Goal: Contribute content: Add original content to the website for others to see

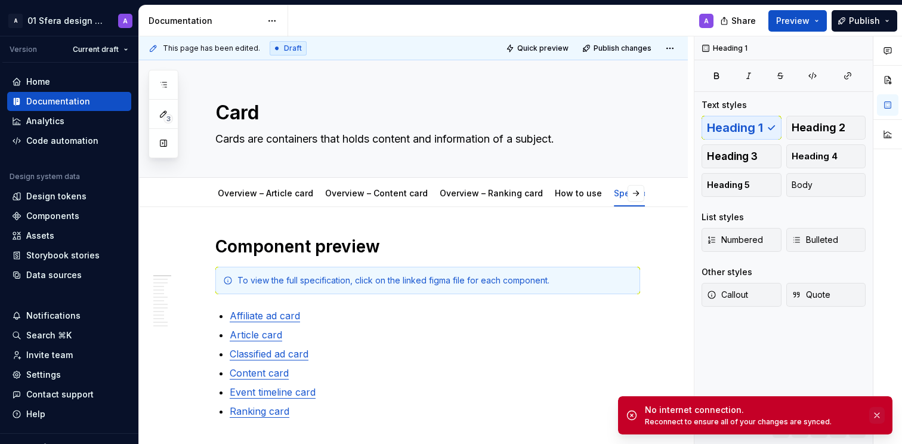
click at [878, 414] on button "button" at bounding box center [877, 415] width 16 height 17
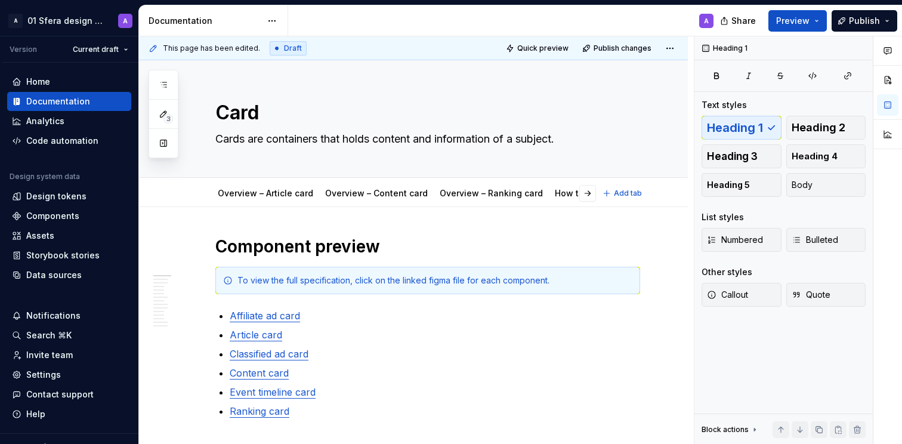
type textarea "*"
click at [866, 19] on span "Publish" at bounding box center [864, 21] width 31 height 12
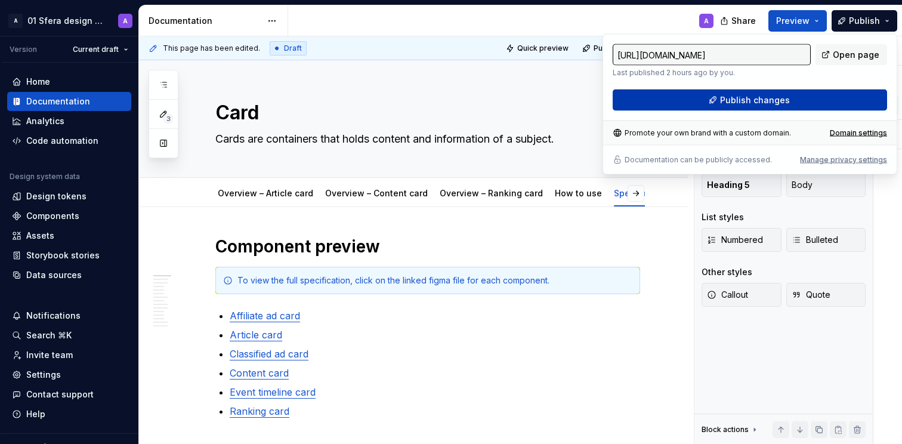
click at [757, 102] on span "Publish changes" at bounding box center [755, 100] width 70 height 12
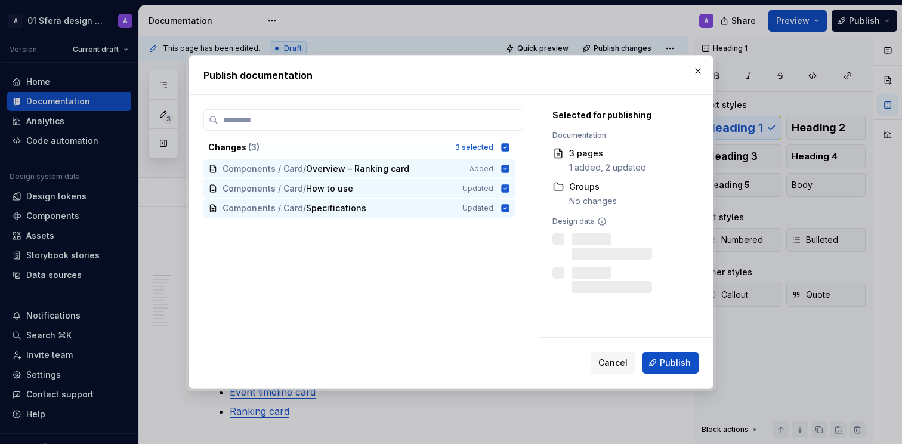
click at [659, 357] on button "Publish" at bounding box center [670, 362] width 56 height 21
click at [448, 287] on div "Changes ( 3 ) 3 selected Components / Card / Overview – Ranking card Added Comp…" at bounding box center [363, 248] width 320 height 278
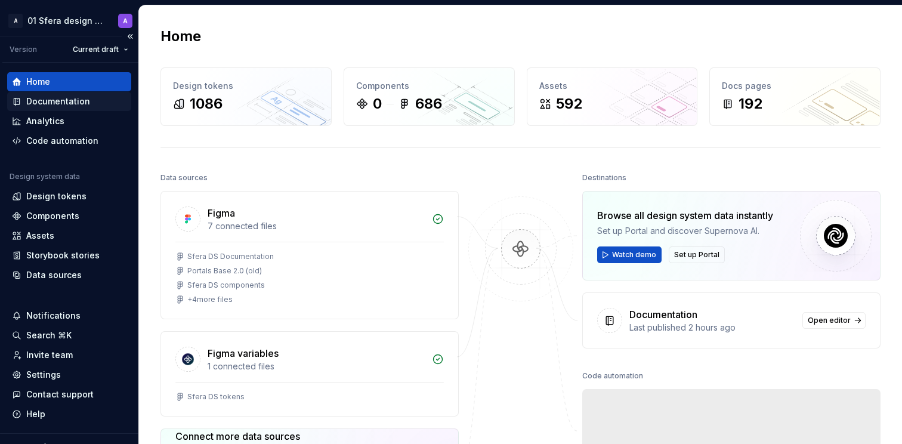
click at [94, 107] on div "Documentation" at bounding box center [69, 101] width 124 height 19
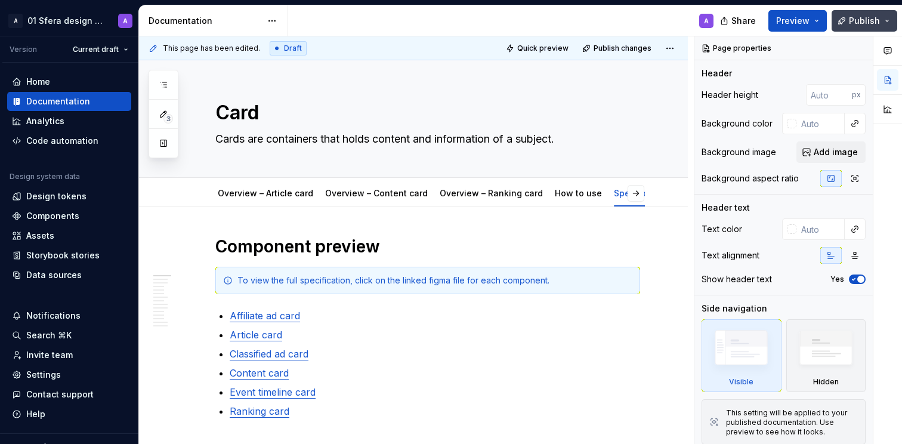
click at [850, 23] on span "Publish" at bounding box center [864, 21] width 31 height 12
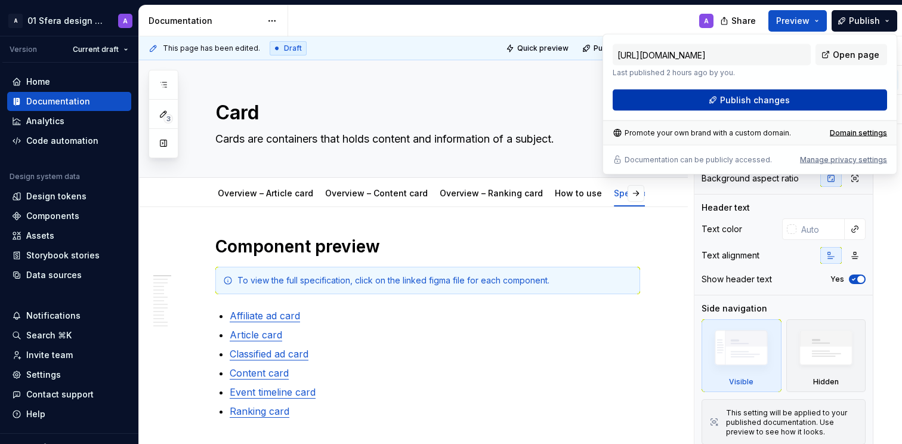
click at [771, 98] on span "Publish changes" at bounding box center [755, 100] width 70 height 12
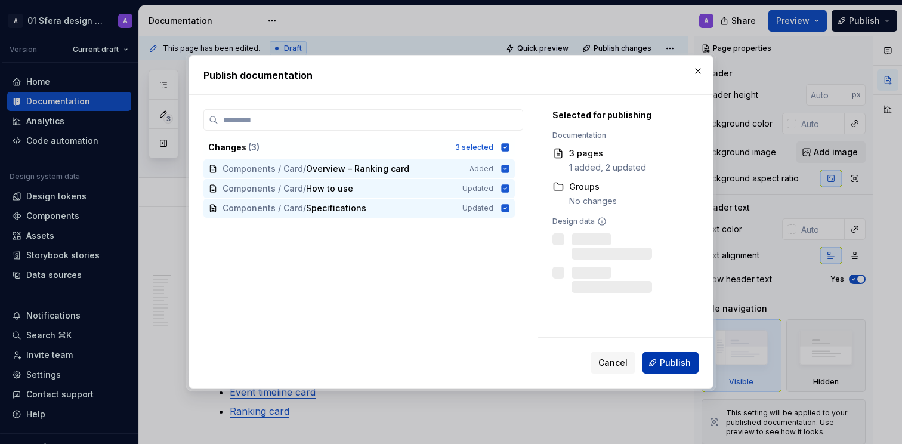
click at [654, 367] on button "Publish" at bounding box center [670, 362] width 56 height 21
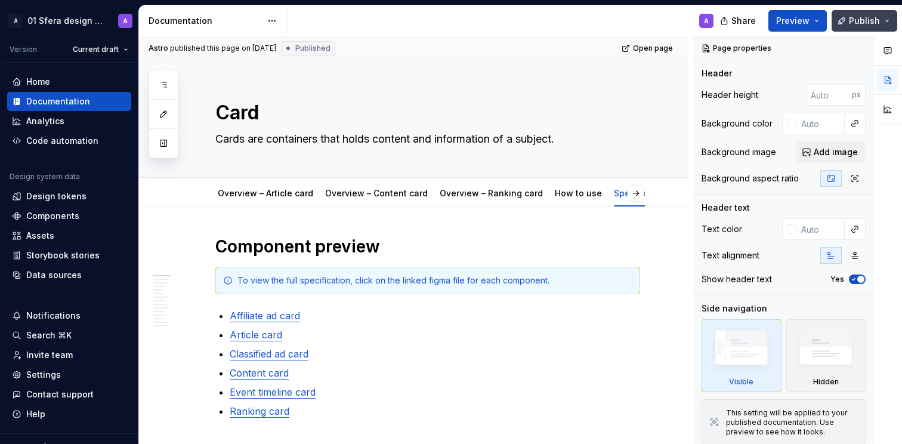
click at [861, 26] on span "Publish" at bounding box center [864, 21] width 31 height 12
click at [673, 13] on div "A" at bounding box center [505, 20] width 435 height 31
click at [485, 194] on link "Overview – Ranking card" at bounding box center [491, 193] width 103 height 10
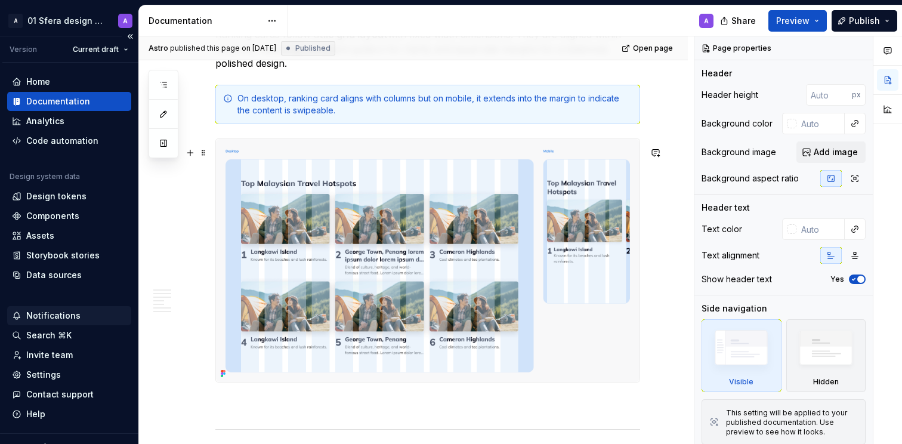
scroll to position [1333, 0]
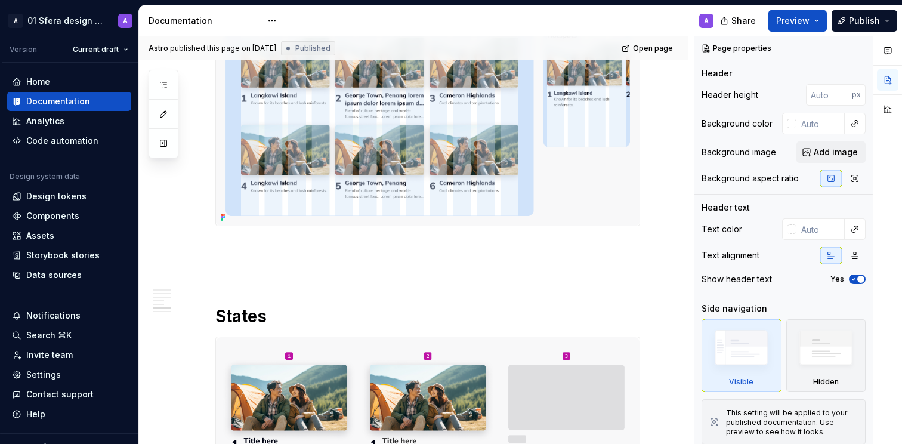
type textarea "*"
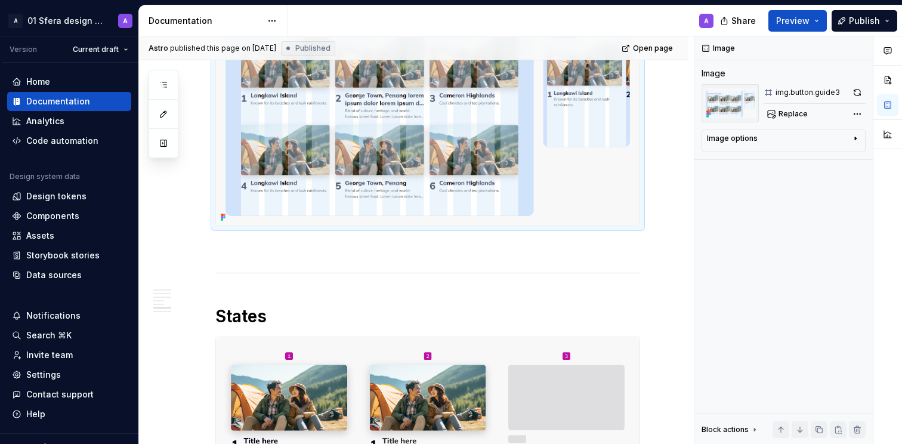
click at [419, 207] on img at bounding box center [427, 104] width 423 height 243
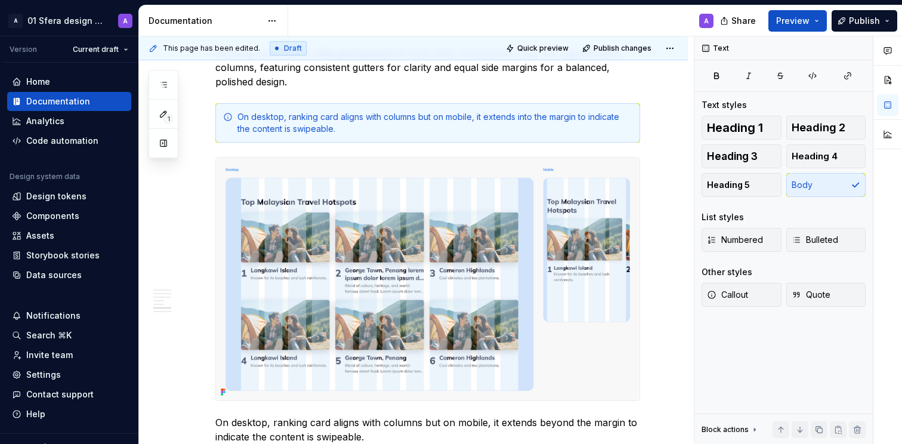
scroll to position [1135, 0]
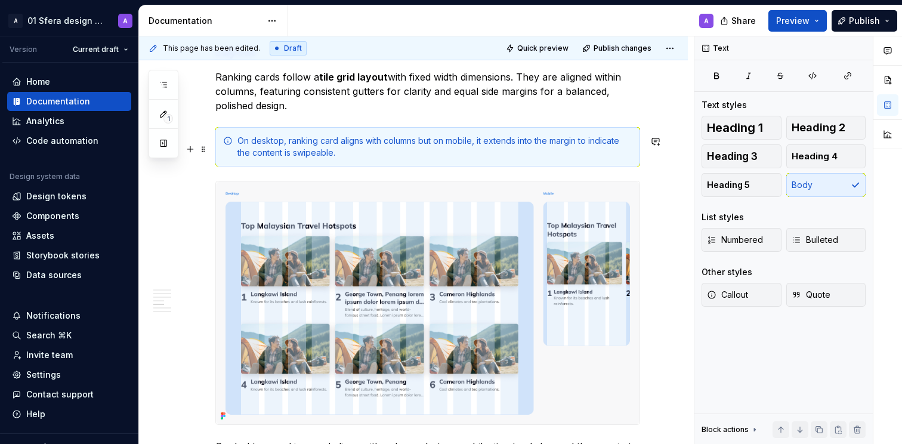
click at [283, 148] on div "On desktop, ranking card aligns with columns but on mobile, it extends into the…" at bounding box center [434, 147] width 395 height 24
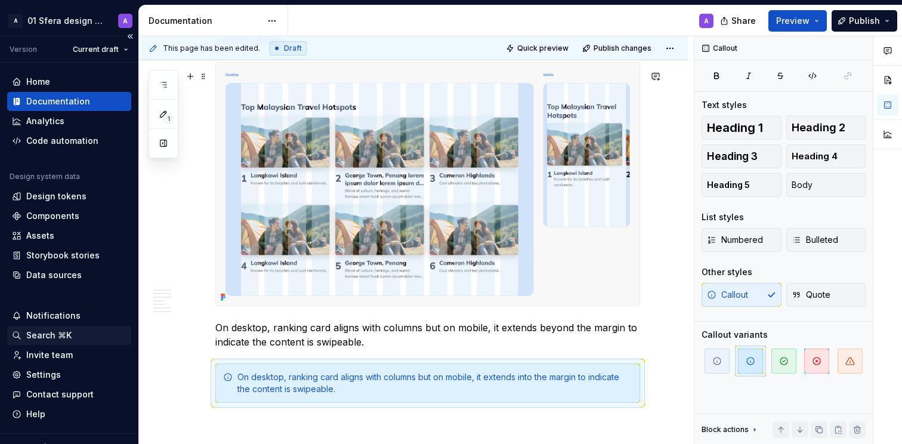
scroll to position [1202, 0]
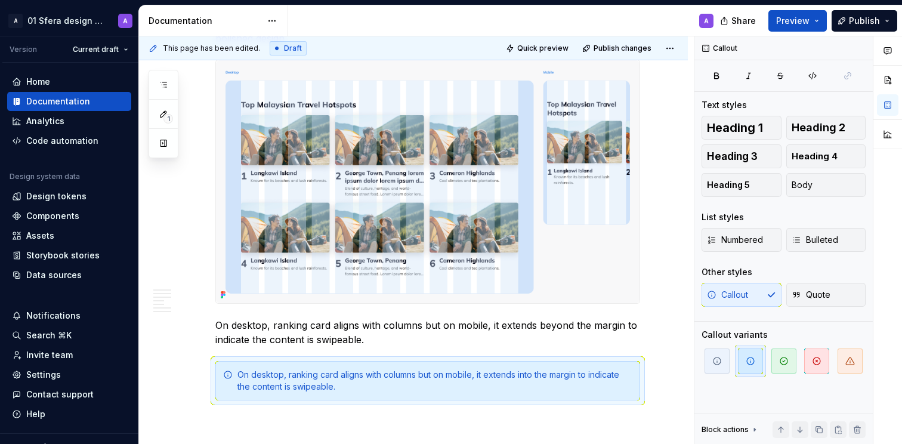
click at [298, 389] on div "On desktop, ranking card aligns with columns but on mobile, it extends into the…" at bounding box center [434, 381] width 395 height 24
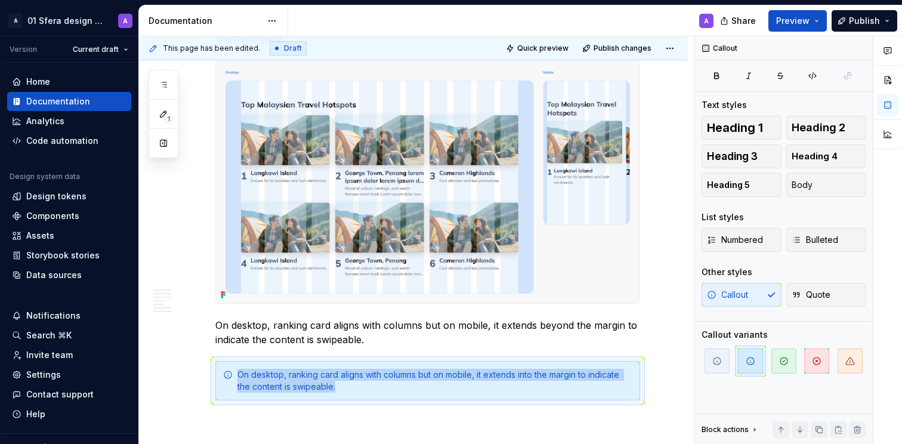
click at [298, 389] on div "On desktop, ranking card aligns with columns but on mobile, it extends into the…" at bounding box center [434, 381] width 395 height 24
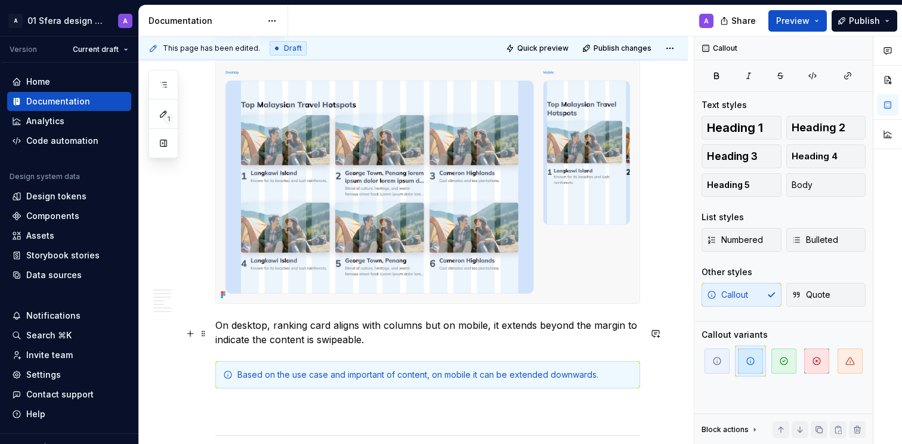
click at [333, 338] on p "On desktop, ranking card aligns with columns but on mobile, it extends beyond t…" at bounding box center [427, 332] width 425 height 29
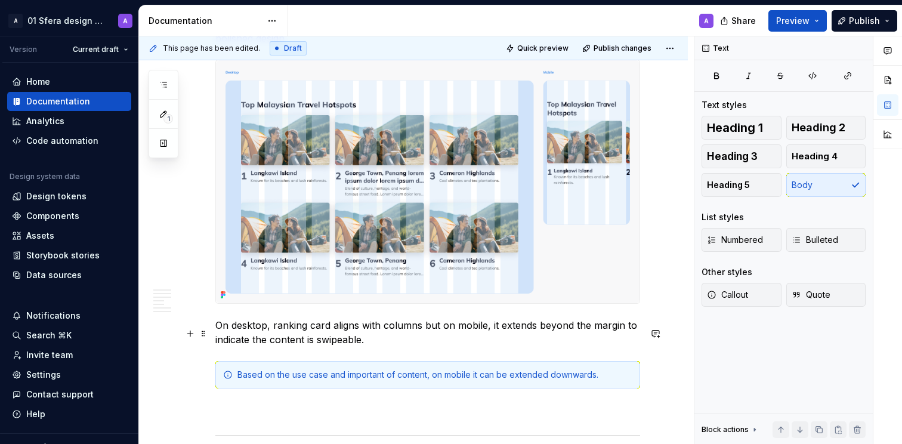
click at [383, 346] on p "On desktop, ranking card aligns with columns but on mobile, it extends beyond t…" at bounding box center [427, 332] width 425 height 29
click at [248, 380] on div "Based on the use case and important of content, on mobile it can be extended do…" at bounding box center [434, 375] width 395 height 12
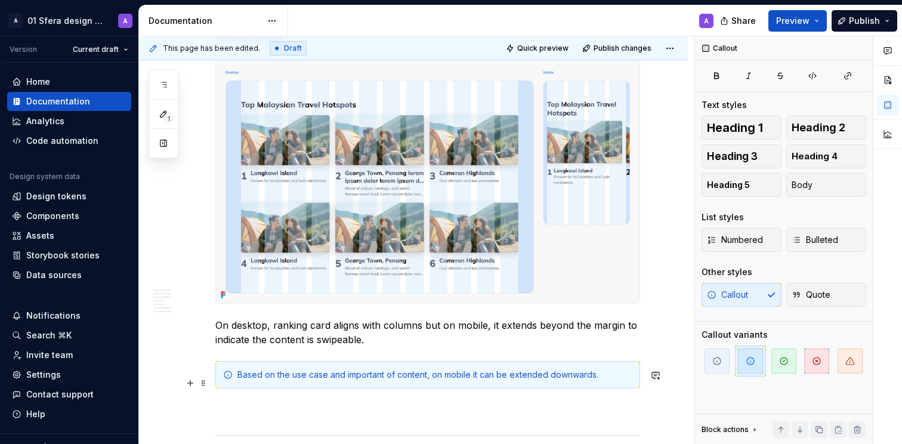
scroll to position [1205, 0]
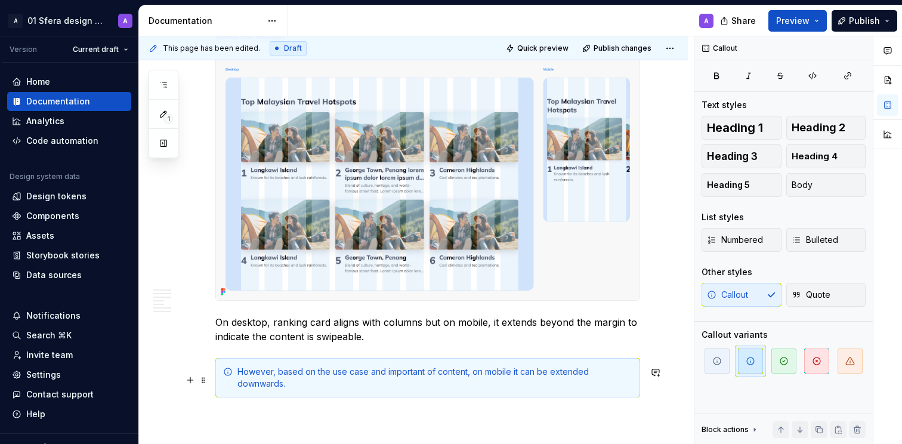
click at [398, 389] on div "However, based on the use case and important of content, on mobile it can be ex…" at bounding box center [434, 378] width 395 height 24
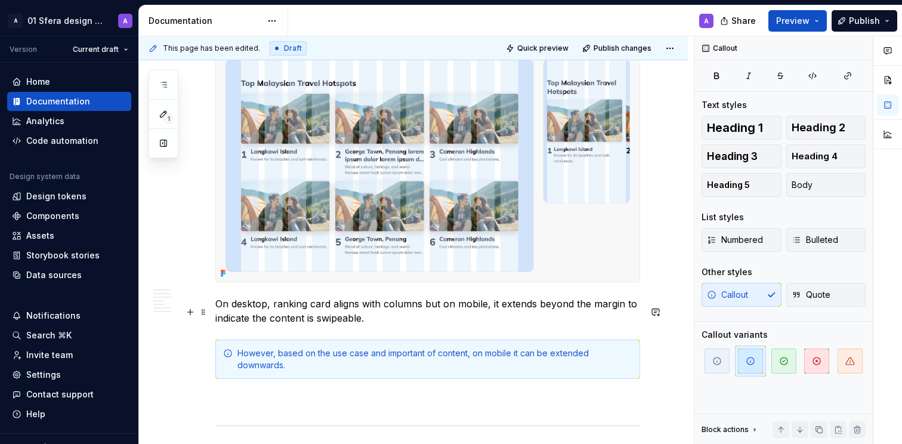
scroll to position [1226, 0]
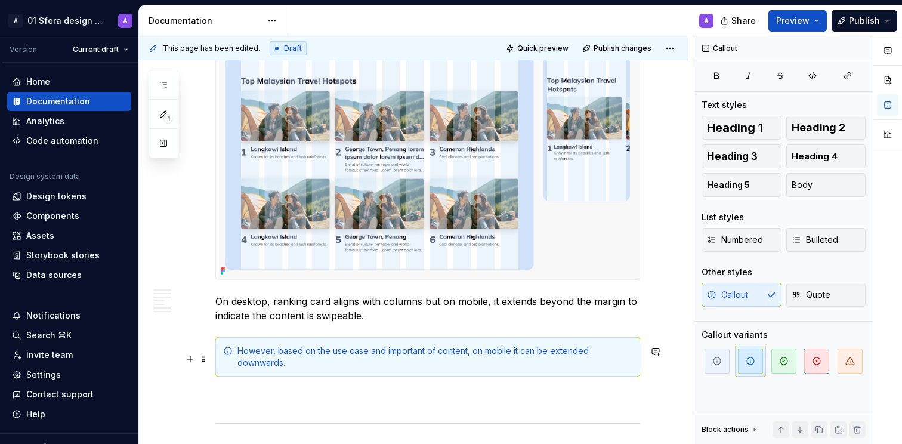
click at [425, 358] on div "However, based on the use case and important of content, on mobile it can be ex…" at bounding box center [434, 357] width 395 height 24
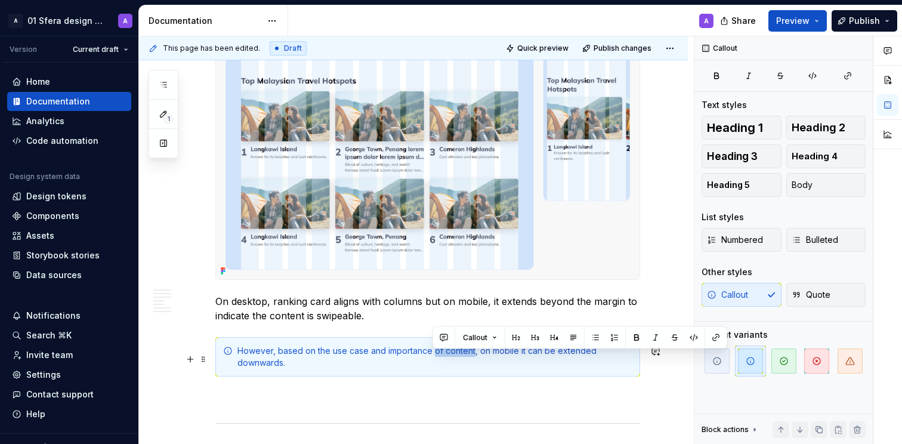
drag, startPoint x: 472, startPoint y: 358, endPoint x: 445, endPoint y: 368, distance: 28.5
click at [434, 360] on div "However, based on the use case and importance of content, on mobile it can be e…" at bounding box center [434, 357] width 395 height 24
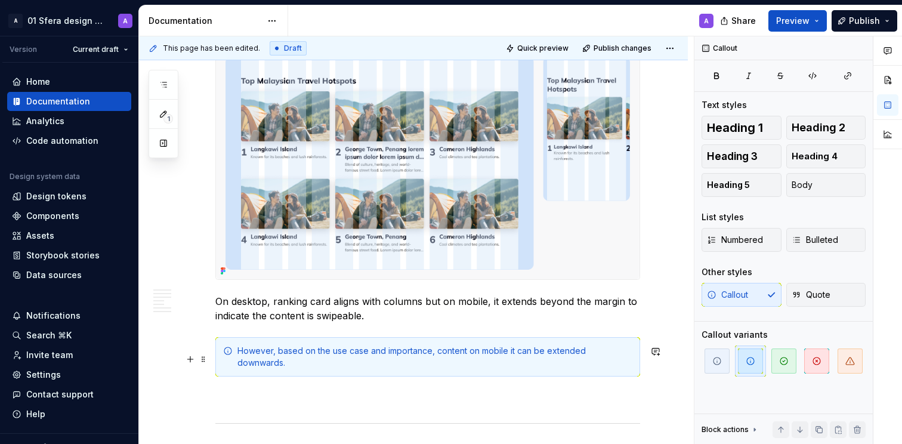
click at [516, 359] on div "However, based on the use case and importance, content on mobile it can be exte…" at bounding box center [434, 357] width 395 height 24
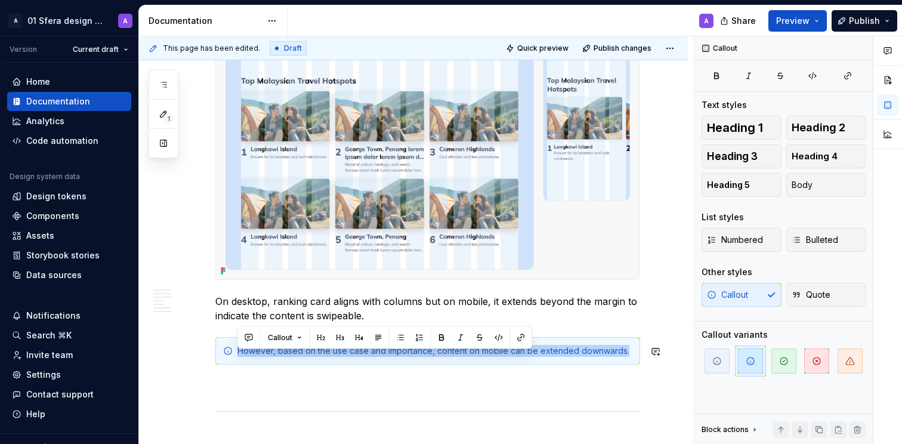
copy div "However, based on the use case and importance, content on mobile can be extende…"
click at [602, 357] on div "However, based on the use case and importance, content on mobile can be extende…" at bounding box center [434, 351] width 395 height 12
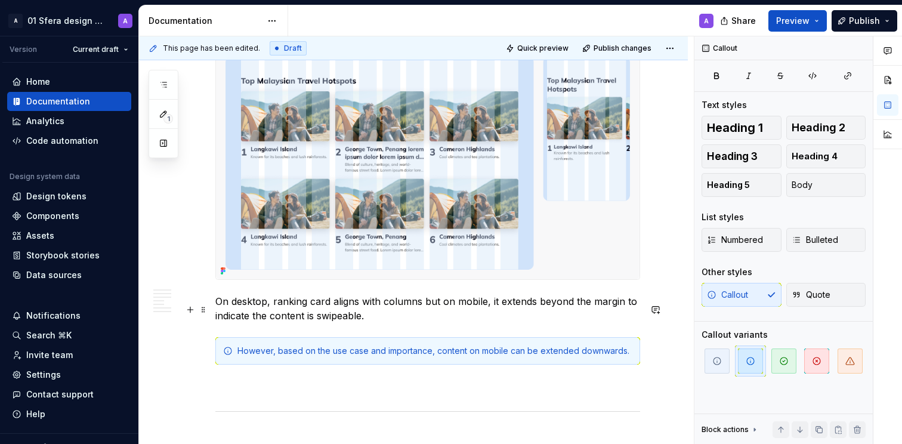
click at [600, 317] on p "On desktop, ranking card aligns with columns but on mobile, it extends beyond t…" at bounding box center [427, 308] width 425 height 29
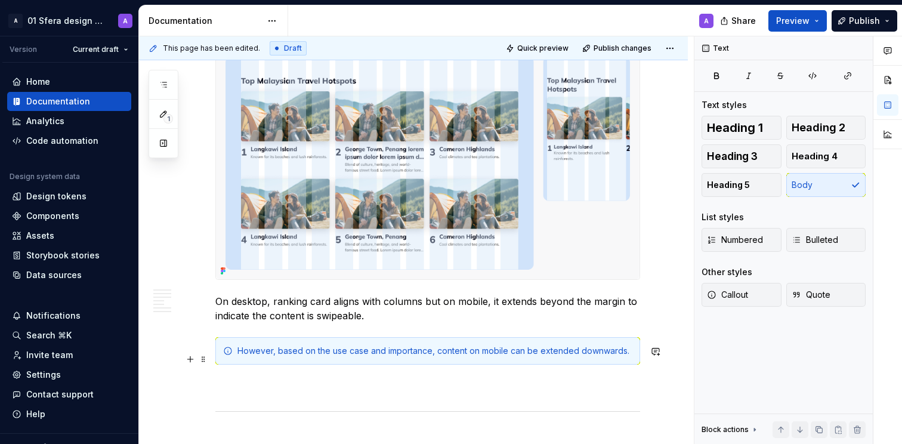
click at [481, 357] on div "However, based on the use case and importance, content on mobile can be extende…" at bounding box center [434, 351] width 395 height 12
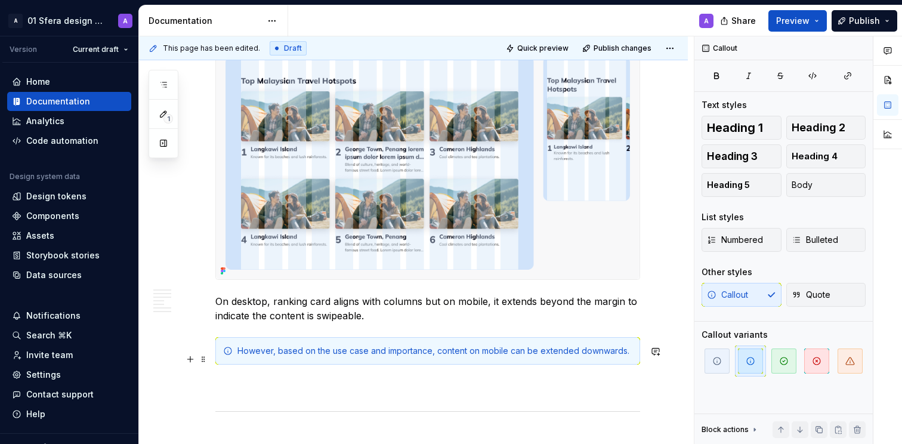
click at [455, 357] on div "However, based on the use case and importance, content on mobile can be extende…" at bounding box center [434, 351] width 395 height 12
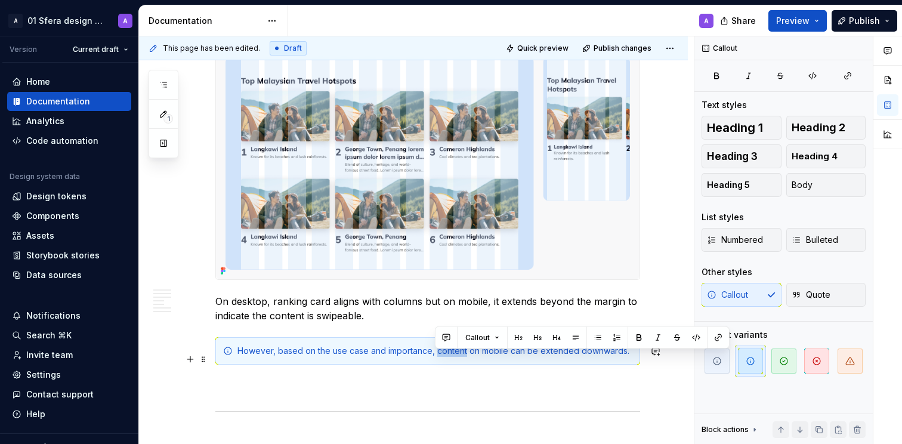
drag, startPoint x: 453, startPoint y: 359, endPoint x: 465, endPoint y: 360, distance: 11.9
click at [465, 357] on div "However, based on the use case and importance, content on mobile can be extende…" at bounding box center [434, 351] width 395 height 12
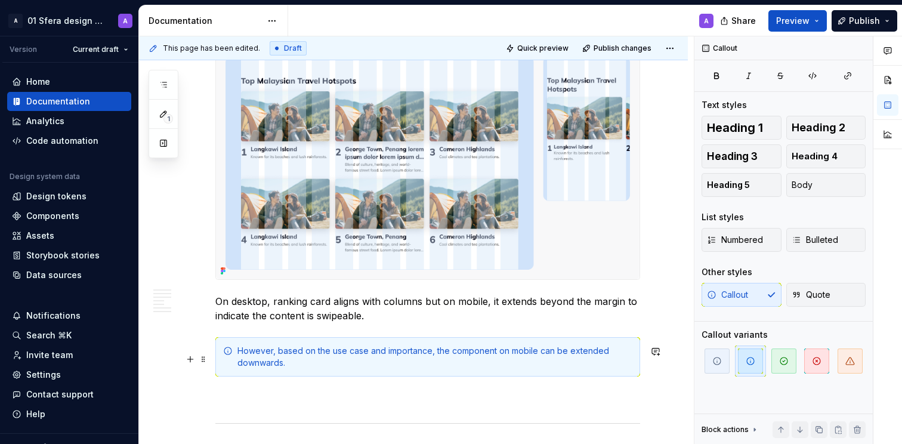
click at [537, 360] on div "However, based on the use case and importance, the component on mobile can be e…" at bounding box center [434, 357] width 395 height 24
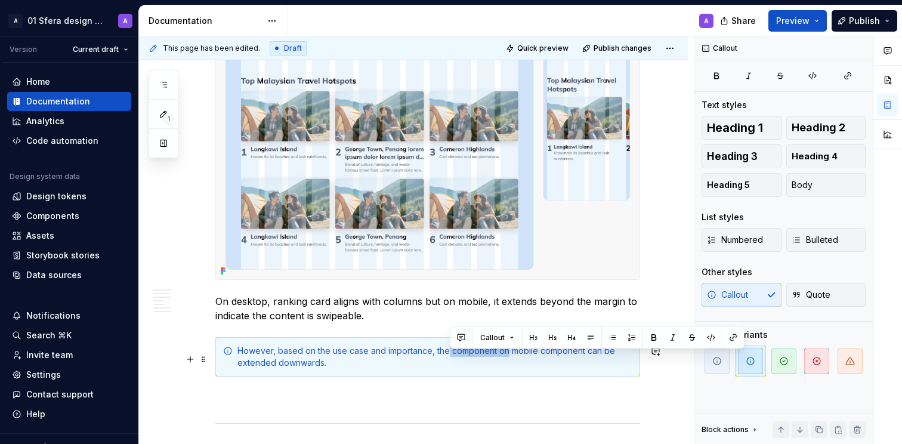
drag, startPoint x: 506, startPoint y: 359, endPoint x: 448, endPoint y: 361, distance: 57.9
click at [448, 361] on div "However, based on the use case and importance, the component on mobile componen…" at bounding box center [434, 357] width 395 height 24
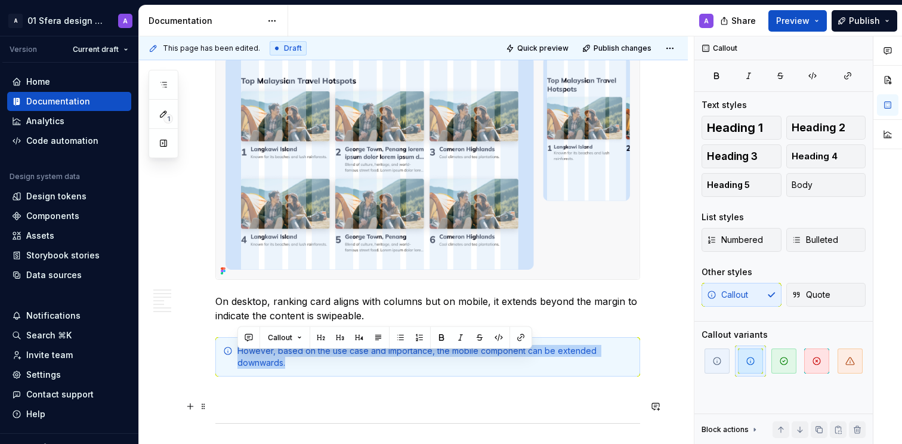
copy div "However, based on the use case and importance, the mobile component can be exte…"
click at [372, 312] on p "On desktop, ranking card aligns with columns but on mobile, it extends beyond t…" at bounding box center [427, 308] width 425 height 29
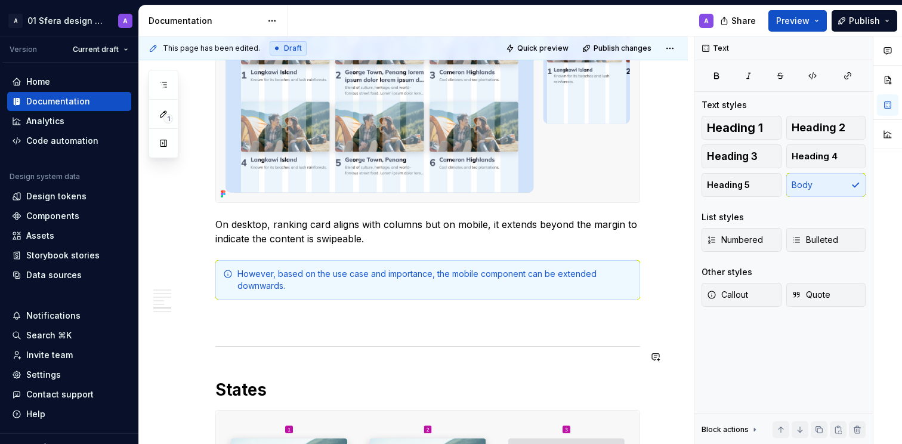
click at [308, 328] on p at bounding box center [427, 321] width 425 height 14
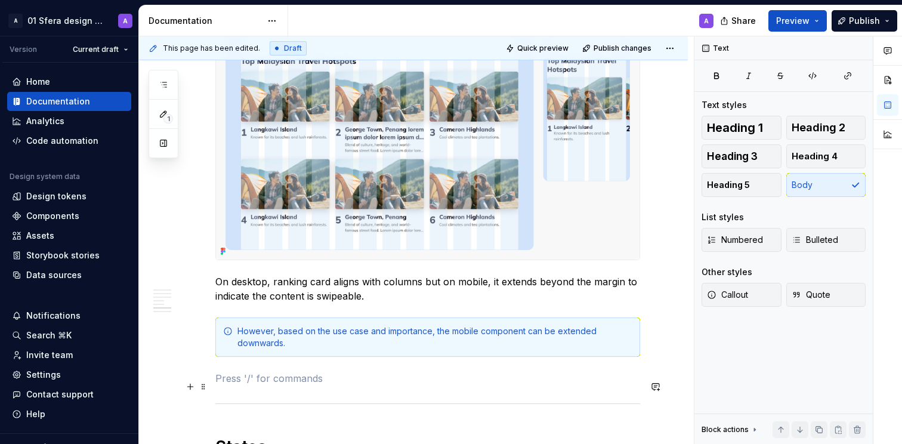
scroll to position [1217, 0]
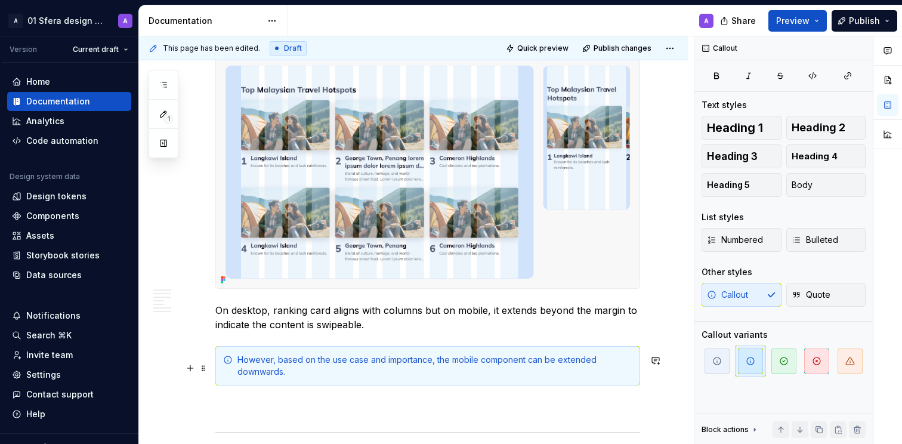
click at [348, 370] on div "However, based on the use case and importance, the mobile component can be exte…" at bounding box center [434, 366] width 395 height 24
click at [331, 370] on div "However, based on the use case and importance, the mobile component can be exte…" at bounding box center [434, 366] width 395 height 24
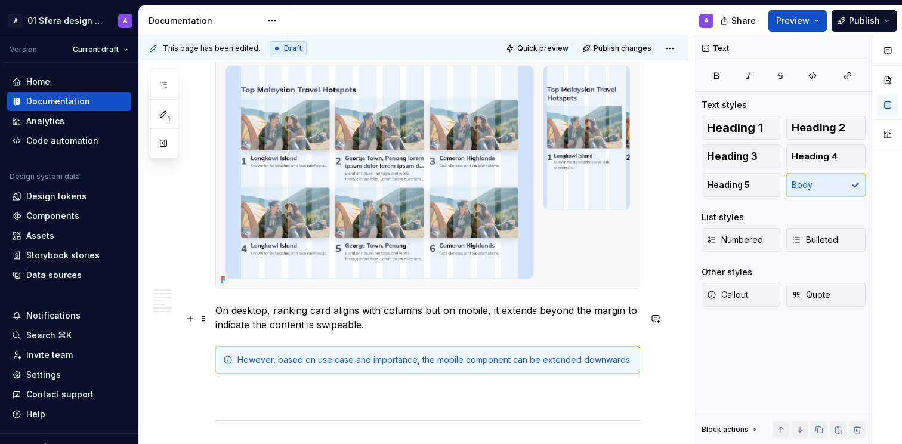
click at [421, 321] on p "On desktop, ranking card aligns with columns but on mobile, it extends beyond t…" at bounding box center [427, 317] width 425 height 29
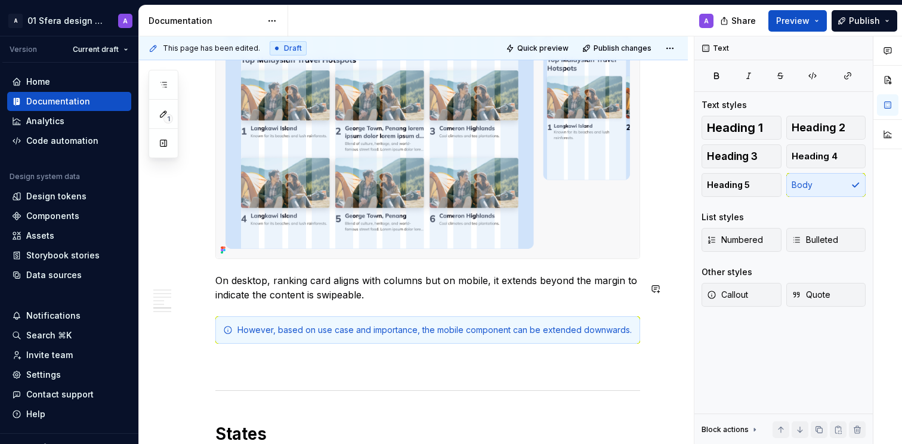
scroll to position [1416, 0]
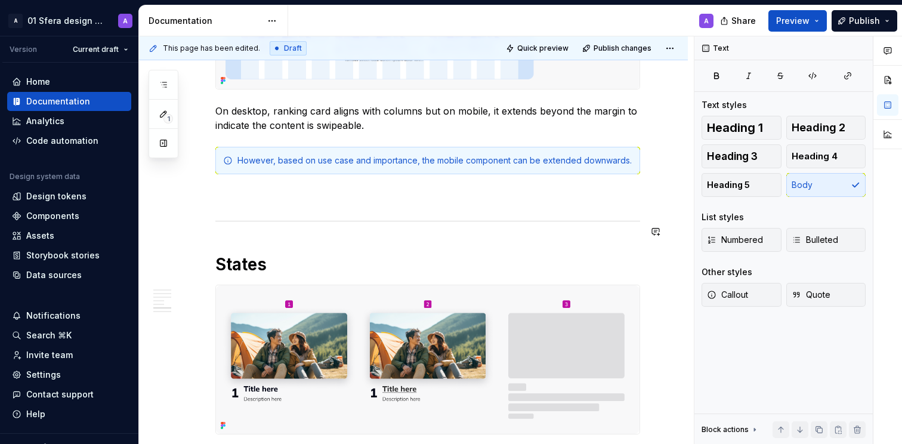
drag, startPoint x: 274, startPoint y: 203, endPoint x: 292, endPoint y: 207, distance: 18.2
click at [274, 203] on p at bounding box center [427, 195] width 425 height 14
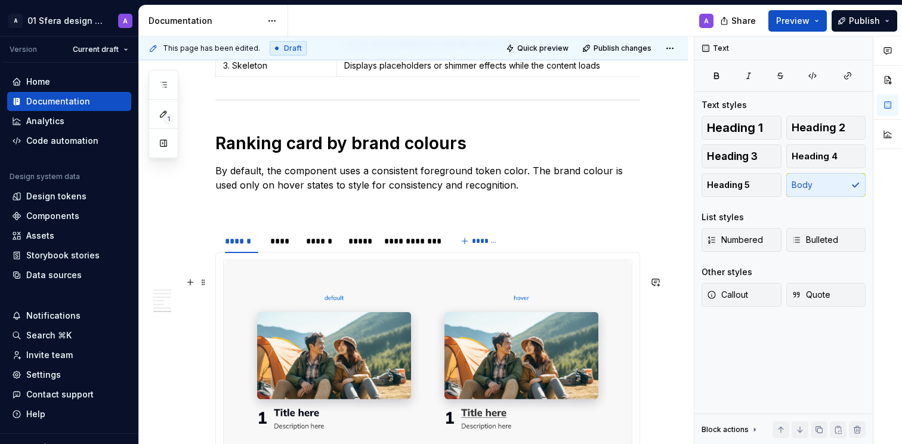
scroll to position [1887, 0]
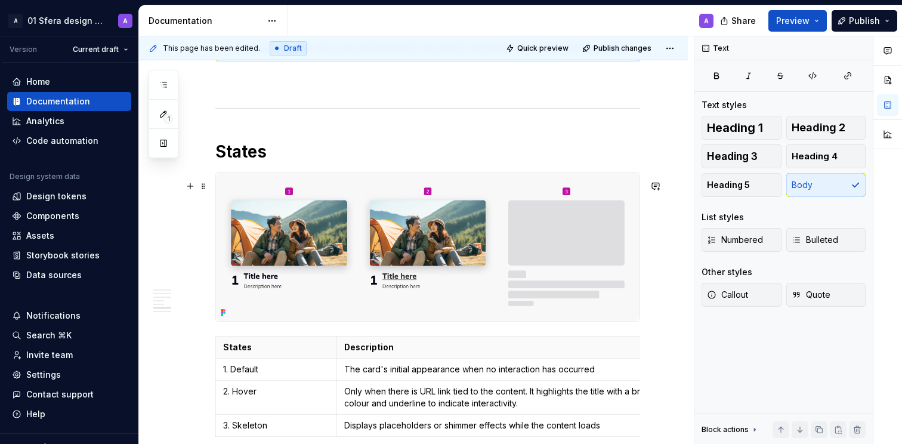
scroll to position [1379, 0]
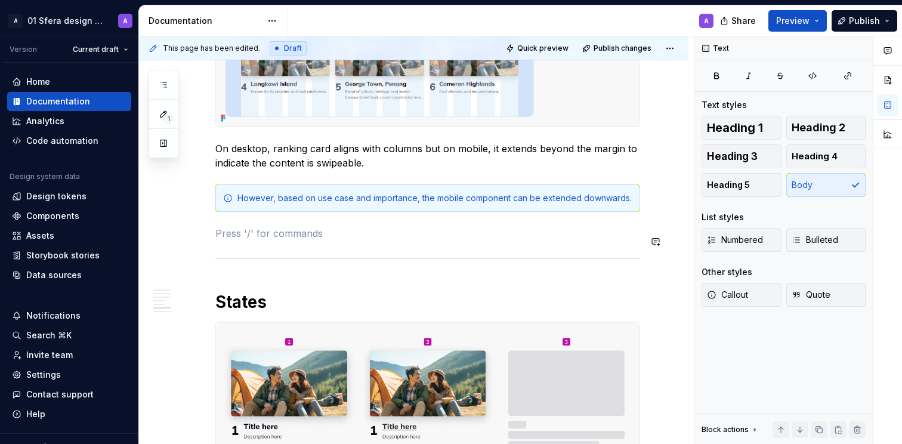
click at [264, 234] on p at bounding box center [427, 233] width 425 height 14
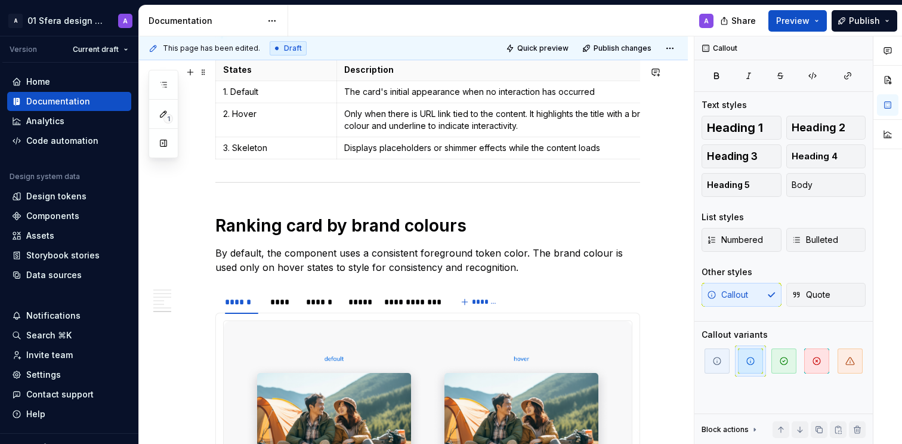
scroll to position [1762, 0]
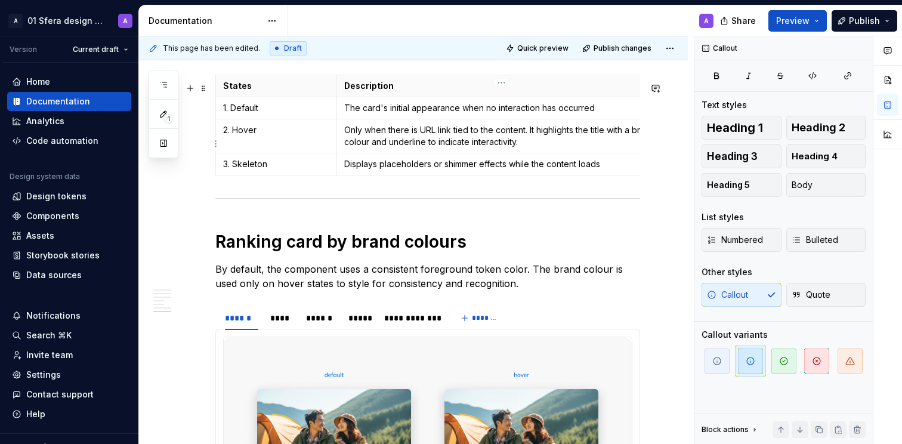
click at [538, 141] on p "Only when there is URL link tied to the content. It highlights the title with a…" at bounding box center [501, 136] width 314 height 24
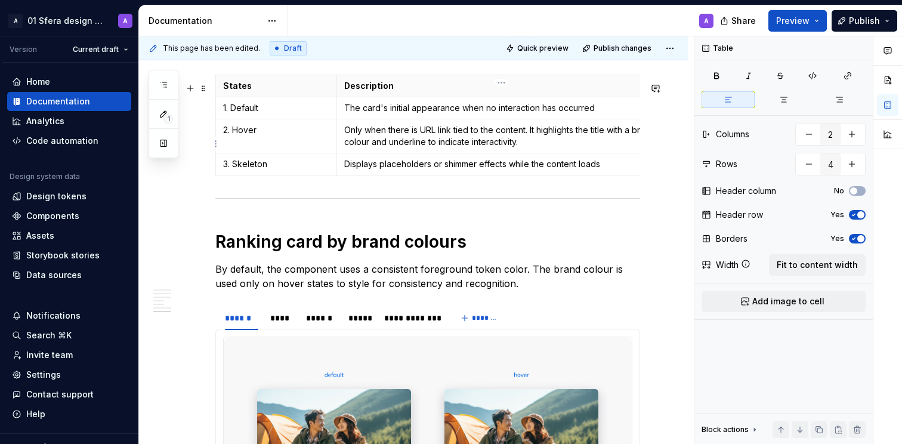
click at [552, 148] on p "Only when there is URL link tied to the content. It highlights the title with a…" at bounding box center [501, 136] width 314 height 24
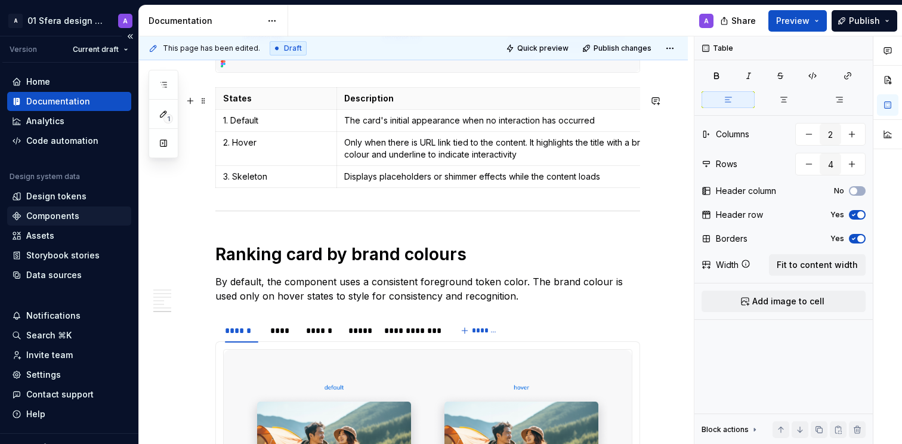
scroll to position [1750, 0]
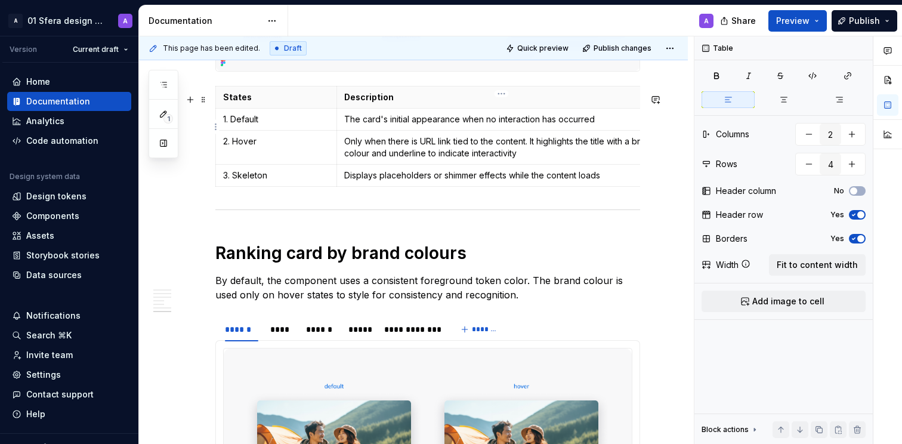
click at [602, 125] on p "The card's initial appearance when no interaction has occurred" at bounding box center [501, 119] width 314 height 12
click at [565, 156] on p "Only when there is URL link tied to the content. It highlights the title with a…" at bounding box center [501, 147] width 314 height 24
click at [604, 180] on p "Displays placeholders or shimmer effects while the content loads" at bounding box center [501, 175] width 314 height 12
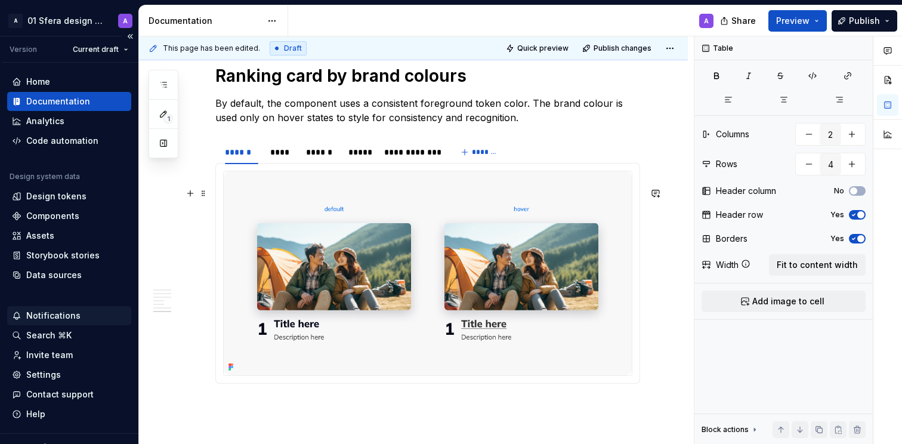
scroll to position [1925, 0]
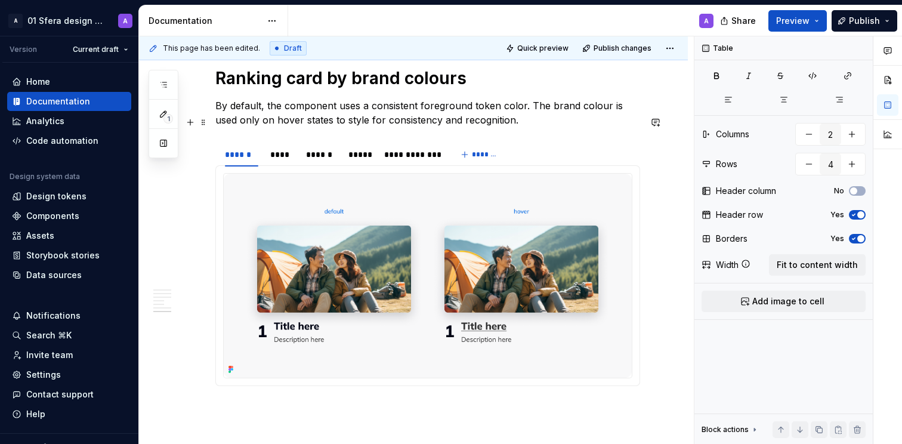
click at [431, 127] on p "By default, the component uses a consistent foreground token color. The brand c…" at bounding box center [427, 112] width 425 height 29
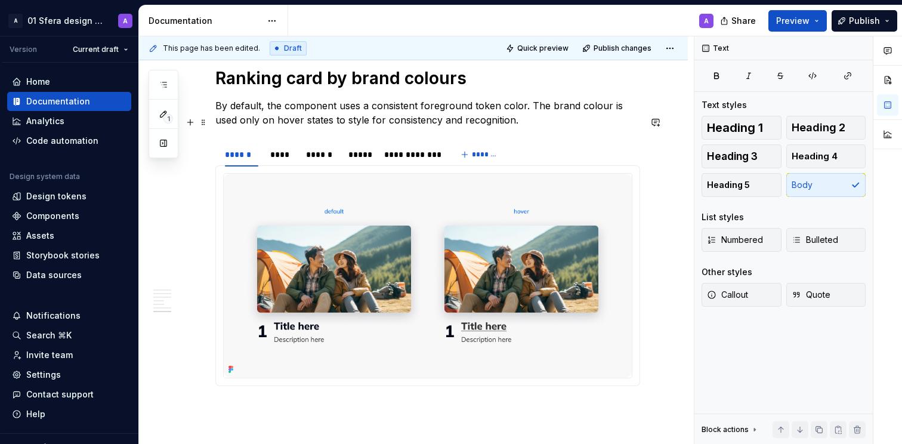
drag, startPoint x: 492, startPoint y: 125, endPoint x: 505, endPoint y: 124, distance: 12.5
click at [493, 125] on p "By default, the component uses a consistent foreground token color. The brand c…" at bounding box center [427, 112] width 425 height 29
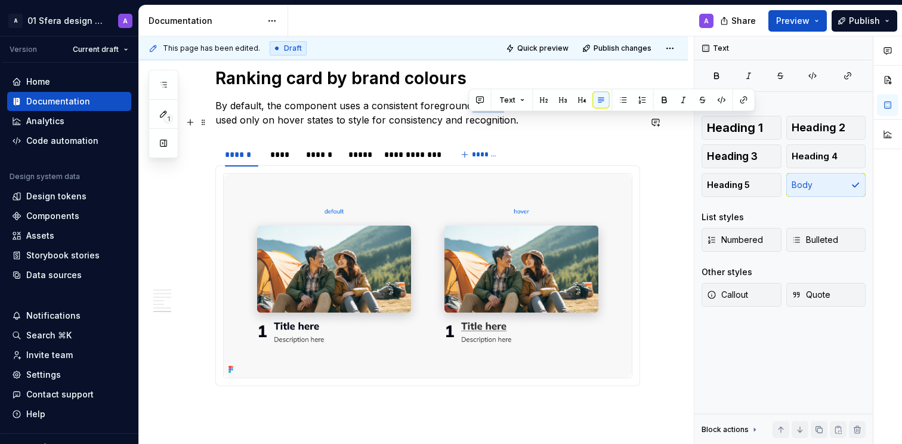
drag, startPoint x: 499, startPoint y: 123, endPoint x: 469, endPoint y: 124, distance: 30.4
click at [469, 124] on p "By default, the component uses a consistent foreground token color. The brand c…" at bounding box center [427, 112] width 425 height 29
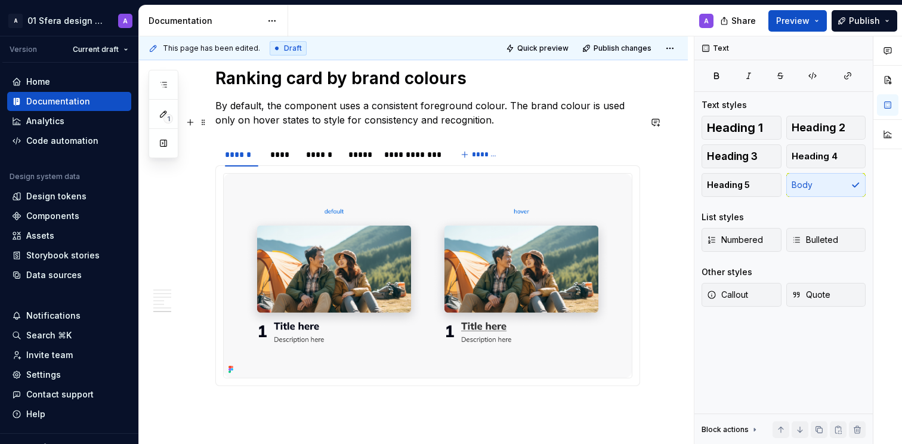
click at [375, 125] on p "By default, the component uses a consistent foreground colour. The brand colour…" at bounding box center [427, 112] width 425 height 29
click at [372, 127] on p "By default, the component uses a consistent foreground colour. The brand colour…" at bounding box center [427, 112] width 425 height 29
click at [365, 127] on p "By default, the component uses a consistent foreground colour. The brand colour…" at bounding box center [427, 112] width 425 height 29
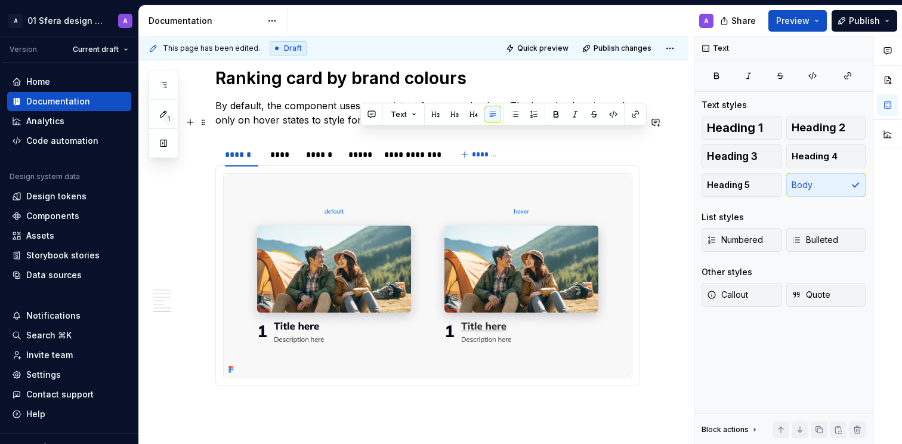
drag, startPoint x: 373, startPoint y: 135, endPoint x: 496, endPoint y: 138, distance: 122.9
click at [496, 127] on p "By default, the component uses a consistent foreground colour. The brand colour…" at bounding box center [427, 112] width 425 height 29
click at [420, 127] on p "By default, the component uses a consistent foreground colour. The brand colour…" at bounding box center [427, 112] width 425 height 29
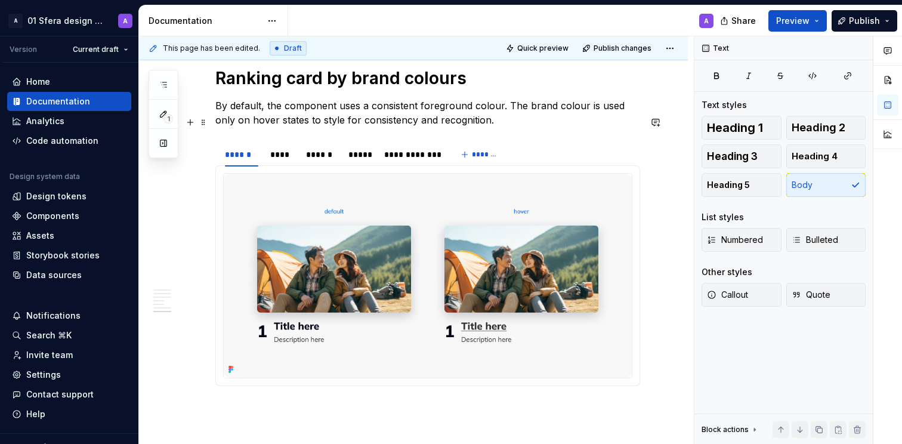
click at [341, 127] on p "By default, the component uses a consistent foreground colour. The brand colour…" at bounding box center [427, 112] width 425 height 29
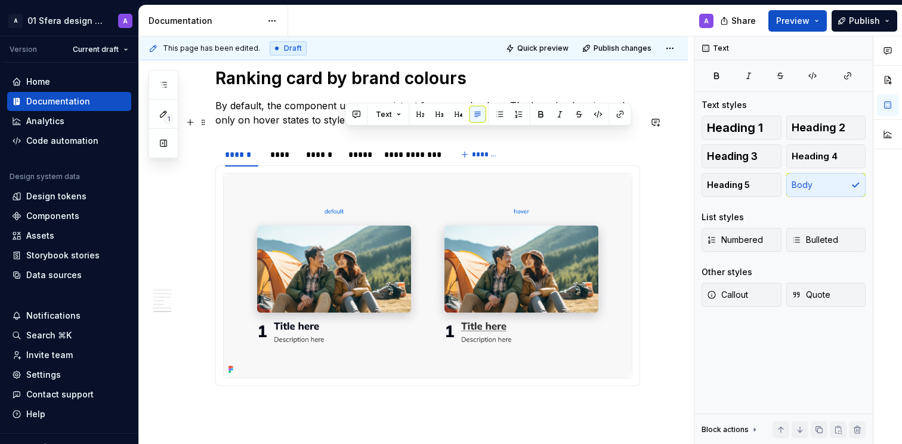
drag, startPoint x: 345, startPoint y: 136, endPoint x: 490, endPoint y: 138, distance: 145.5
click at [492, 127] on p "By default, the component uses a consistent foreground colour. The brand colour…" at bounding box center [427, 112] width 425 height 29
drag, startPoint x: 448, startPoint y: 135, endPoint x: 383, endPoint y: 138, distance: 64.5
click at [383, 127] on p "By default, the component uses a consistent foreground colour. The brand colour…" at bounding box center [427, 112] width 425 height 29
copy p "differenciation"
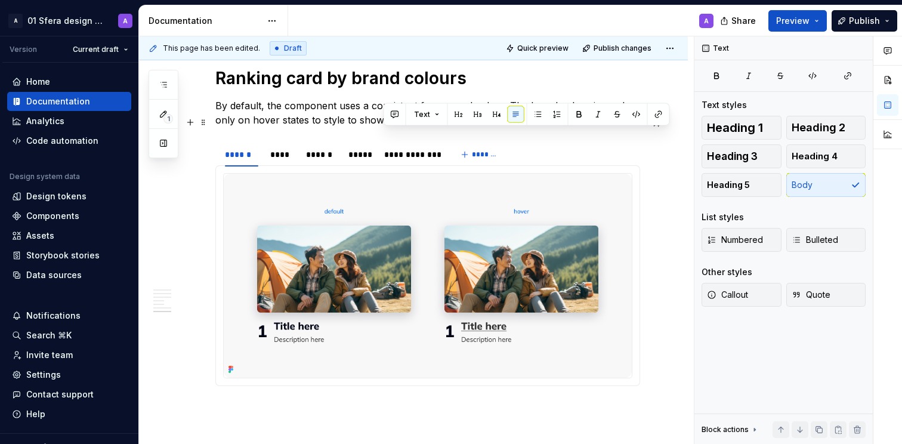
click at [517, 127] on p "By default, the component uses a consistent foreground colour. The brand colour…" at bounding box center [427, 112] width 425 height 29
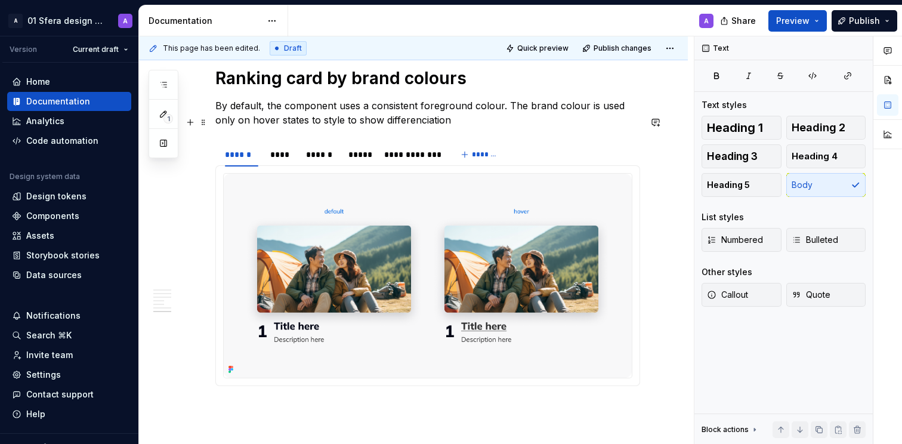
click at [401, 127] on p "By default, the component uses a consistent foreground colour. The brand colour…" at bounding box center [427, 112] width 425 height 29
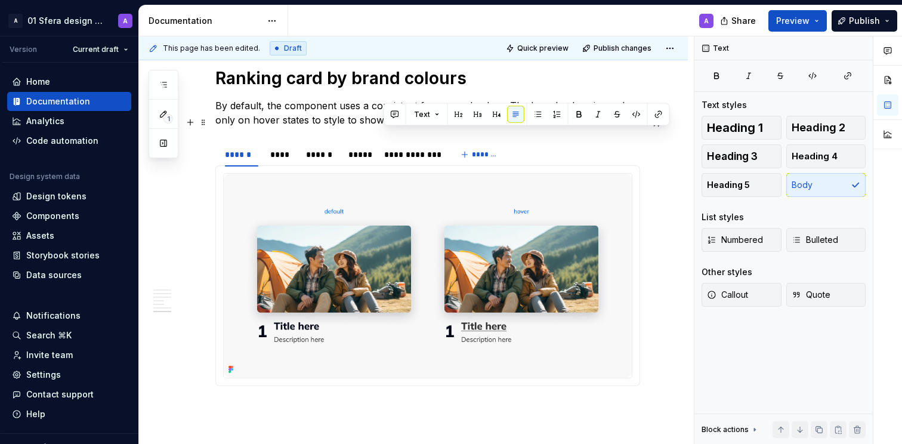
drag, startPoint x: 386, startPoint y: 136, endPoint x: 463, endPoint y: 141, distance: 77.7
click at [463, 127] on p "By default, the component uses a consistent foreground colour. The brand colour…" at bounding box center [427, 112] width 425 height 29
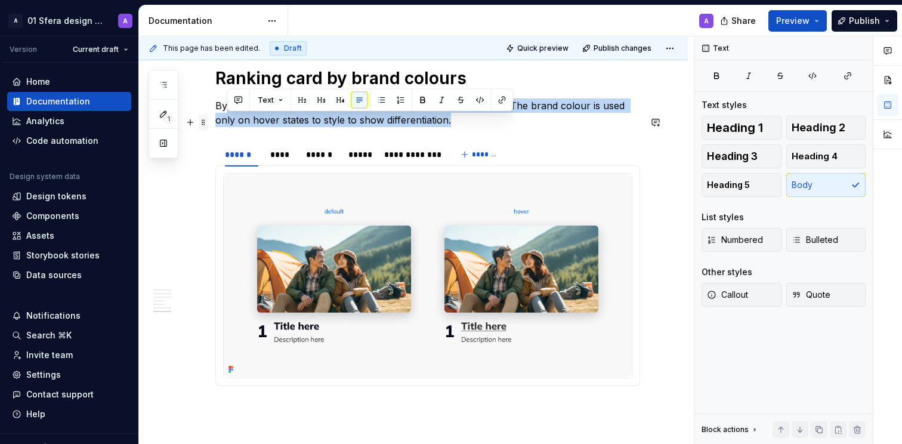
drag, startPoint x: 455, startPoint y: 135, endPoint x: 201, endPoint y: 120, distance: 254.5
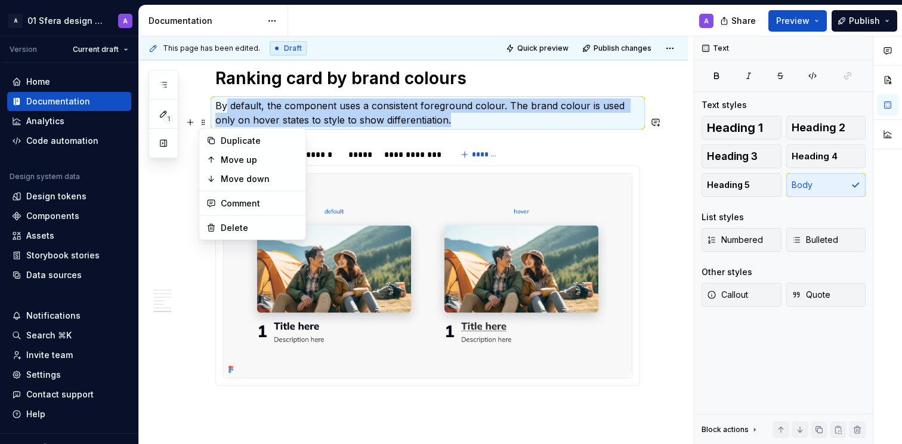
click at [253, 122] on p "By default, the component uses a consistent foreground colour. The brand colour…" at bounding box center [427, 112] width 425 height 29
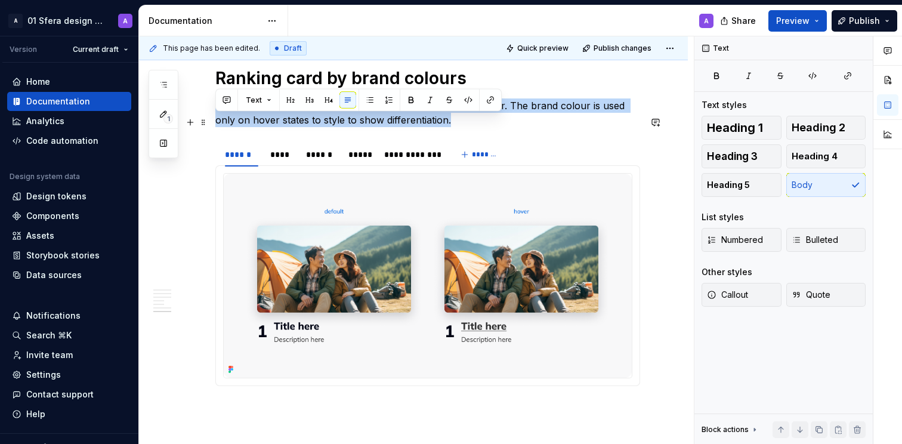
drag, startPoint x: 216, startPoint y: 120, endPoint x: 470, endPoint y: 141, distance: 254.3
click at [470, 127] on p "By default, the component uses a consistent foreground colour. The brand colour…" at bounding box center [427, 112] width 425 height 29
copy p "By default, the component uses a consistent foreground colour. The brand colour…"
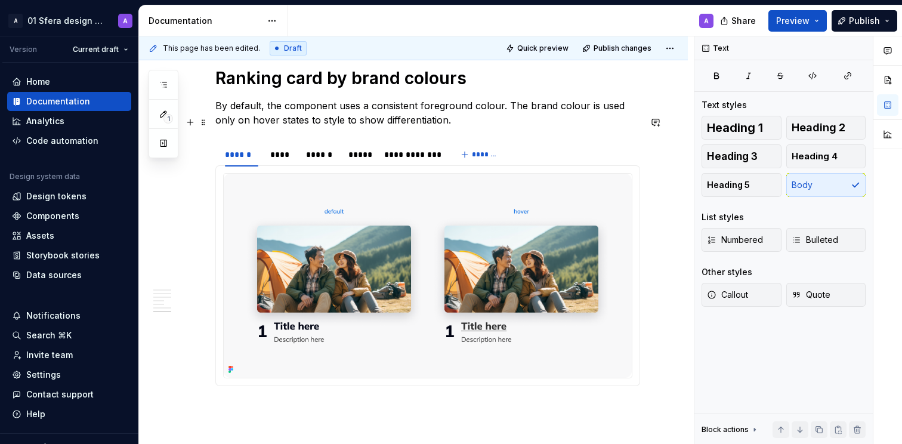
click at [315, 127] on p "By default, the component uses a consistent foreground colour. The brand colour…" at bounding box center [427, 112] width 425 height 29
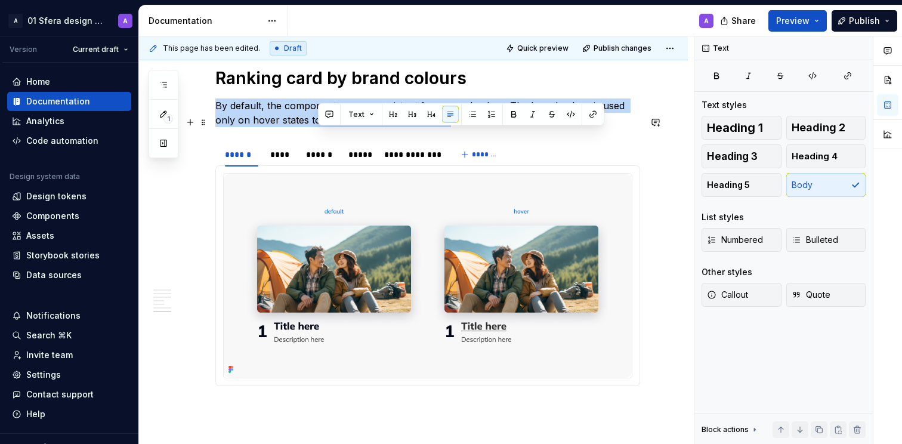
click at [315, 127] on p "By default, the component uses a consistent foreground colour. The brand colour…" at bounding box center [427, 112] width 425 height 29
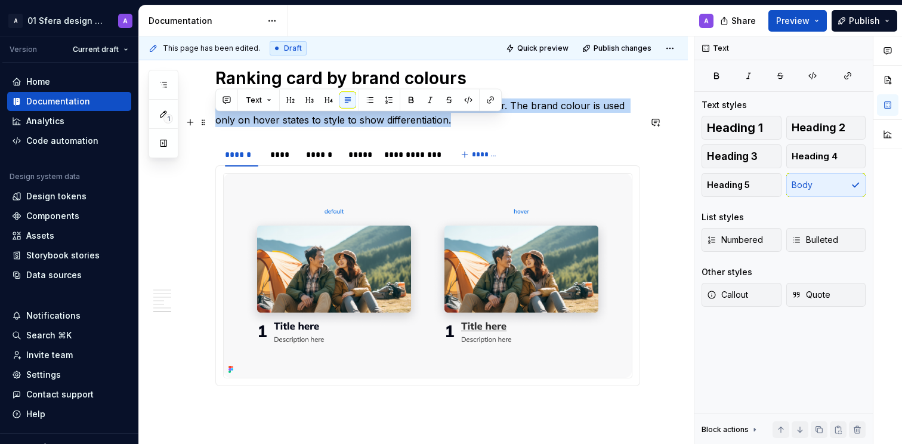
copy p "By default, the component uses a consistent foreground colour. The brand colour…"
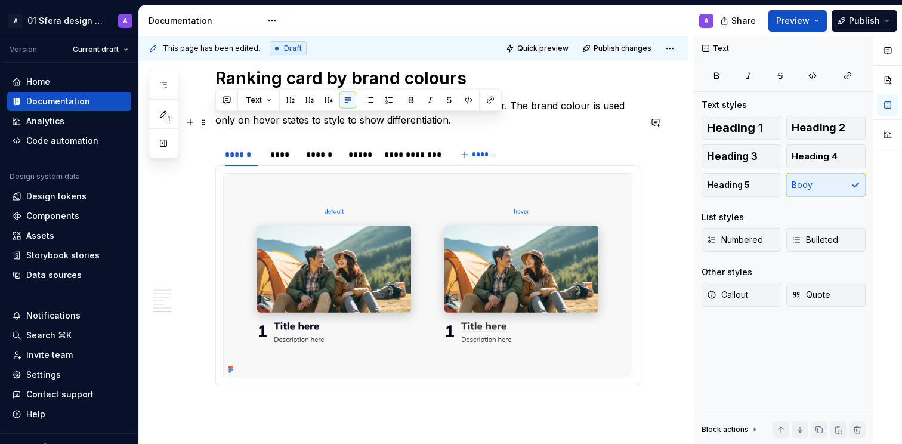
click at [482, 127] on p "By default, the component uses a consistent foreground colour. The brand colour…" at bounding box center [427, 112] width 425 height 29
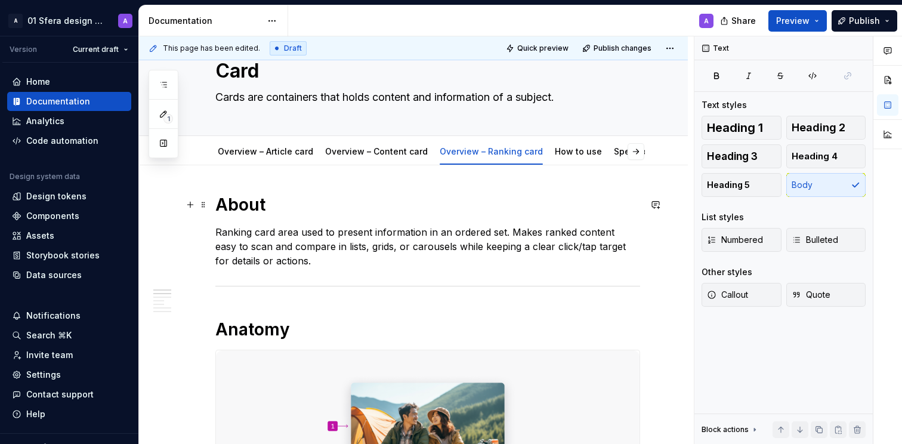
scroll to position [0, 0]
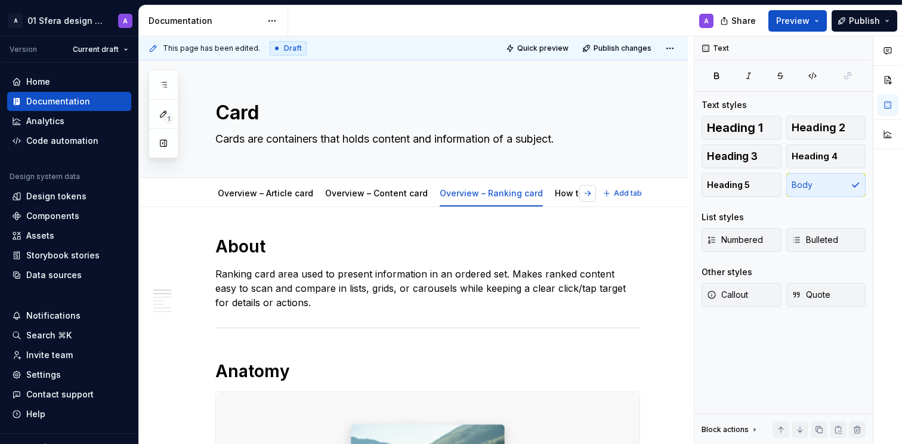
click at [585, 191] on button "button" at bounding box center [587, 193] width 17 height 17
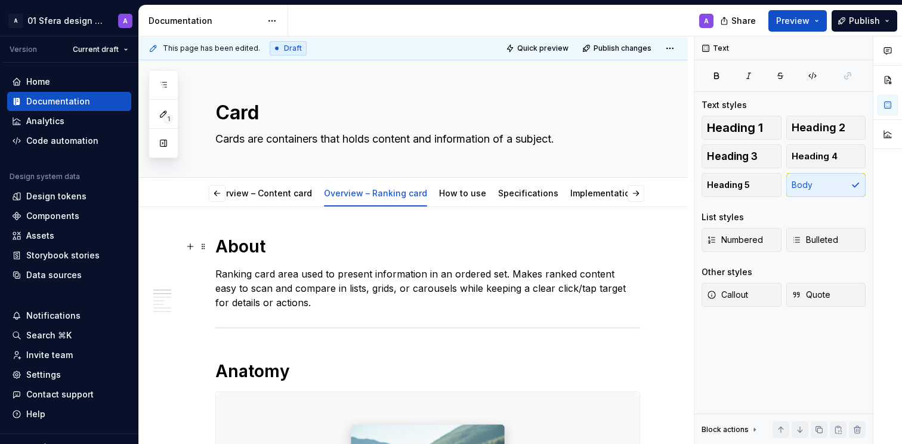
scroll to position [0, 95]
click at [584, 193] on button "button" at bounding box center [587, 193] width 17 height 17
click at [416, 193] on link "How to use" at bounding box center [435, 193] width 47 height 10
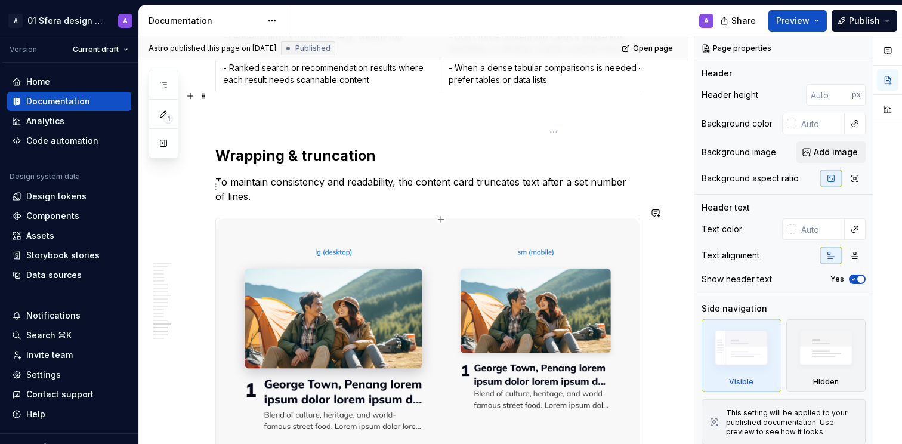
scroll to position [7173, 0]
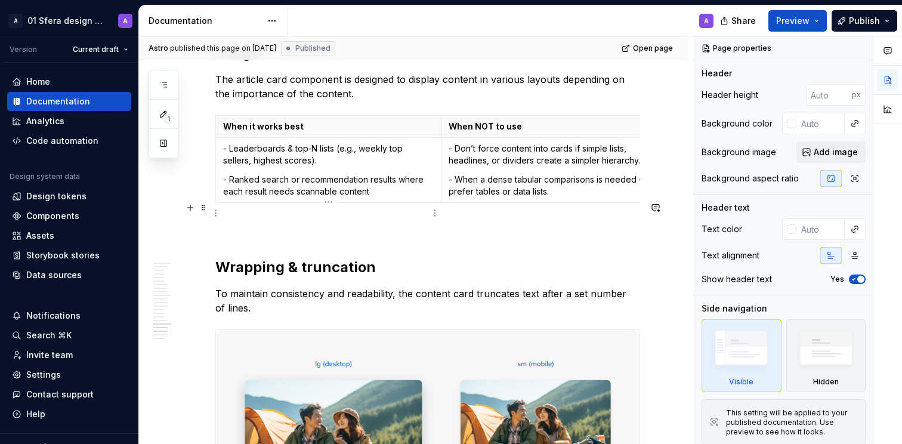
click at [357, 166] on p "- Leaderboards & top‑N lists (e.g., weekly top sellers, highest scores)." at bounding box center [328, 155] width 211 height 24
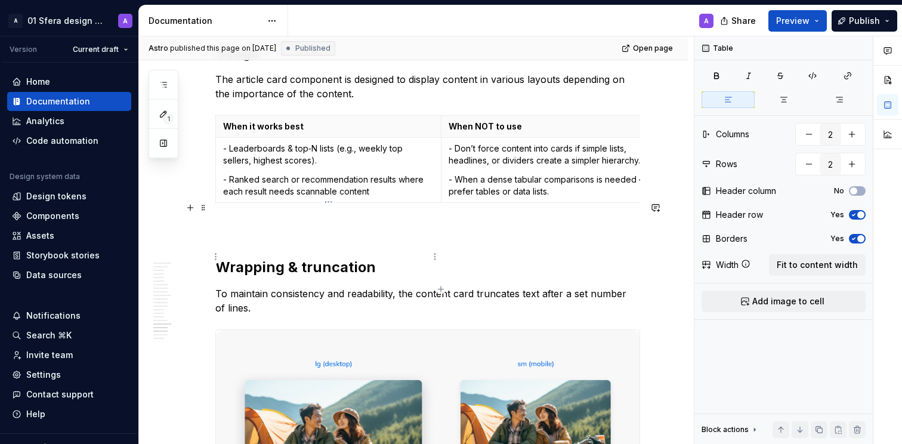
click at [326, 202] on td "- Leaderboards & top‑N lists (e.g., weekly top sellers, highest scores). - Rank…" at bounding box center [328, 169] width 225 height 65
click at [326, 166] on p "- Leaderboards & top‑N lists (e.g., weekly top sellers, highest scores)." at bounding box center [328, 155] width 211 height 24
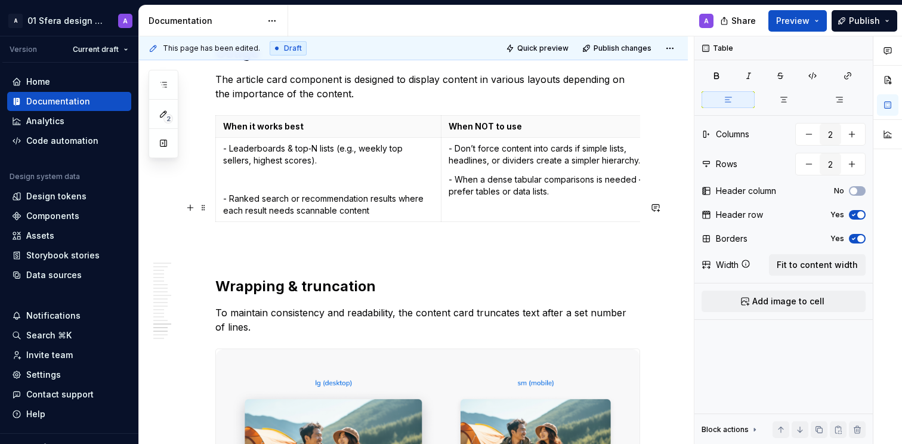
click at [640, 247] on div "This page has been edited. Draft Quick preview Publish changes Card Cards are c…" at bounding box center [416, 240] width 555 height 408
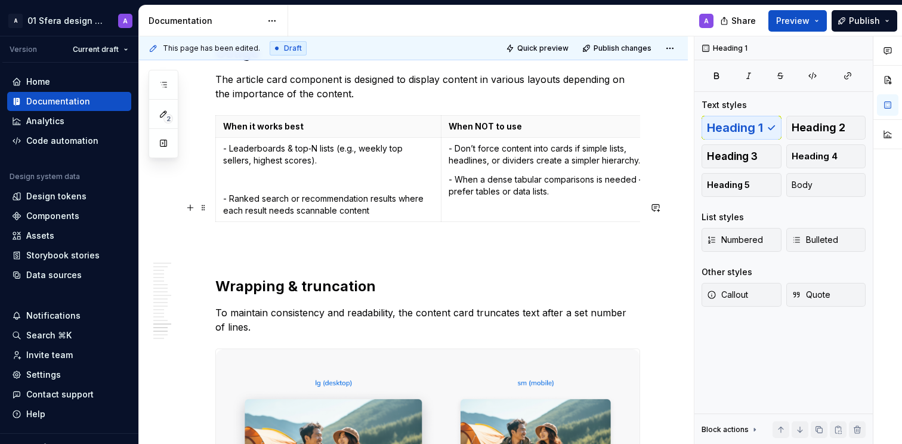
click at [629, 166] on p "- Don’t force content into cards if simple lists, headlines, or dividers create…" at bounding box center [553, 155] width 211 height 24
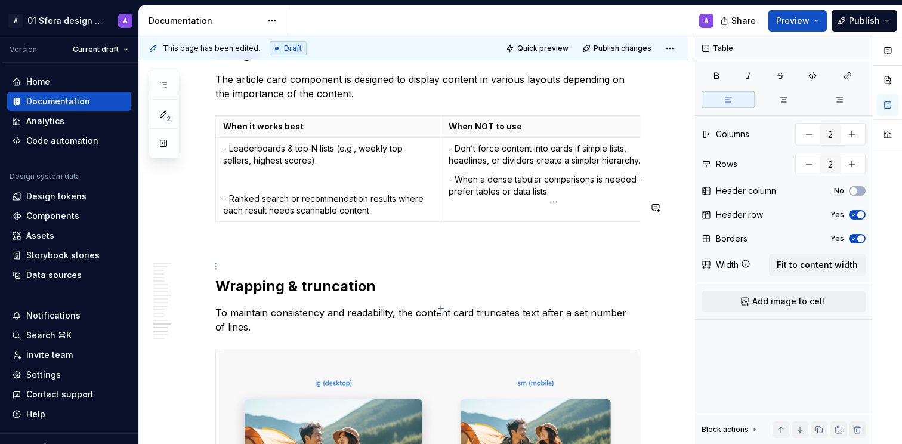
scroll to position [0, 27]
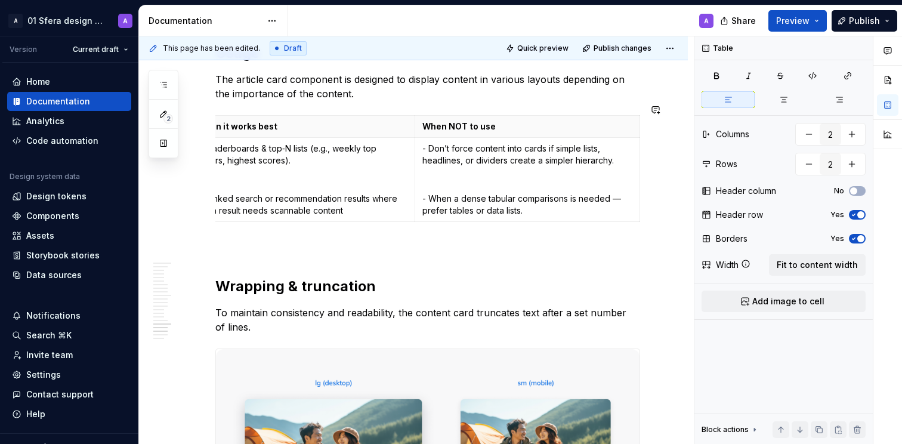
type textarea "*"
click at [357, 216] on p "- Ranked search or recommendation results where each result needs scannable con…" at bounding box center [302, 205] width 211 height 24
click at [552, 216] on p "- When a dense tabular comparisons is needed — prefer tables or data lists." at bounding box center [527, 205] width 211 height 24
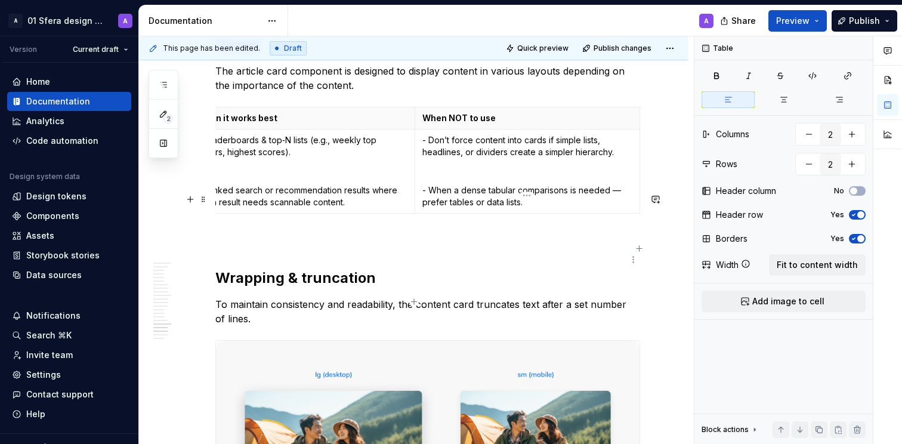
scroll to position [7188, 0]
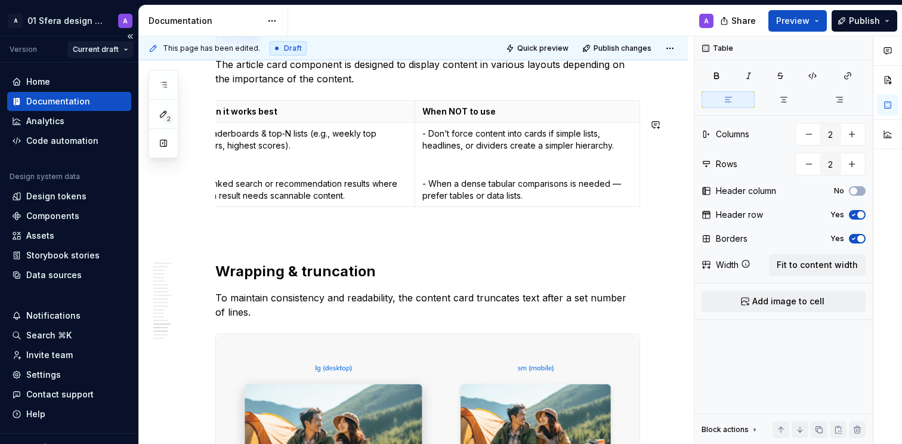
type textarea "*"
click at [73, 195] on div "Design tokens" at bounding box center [56, 196] width 60 height 12
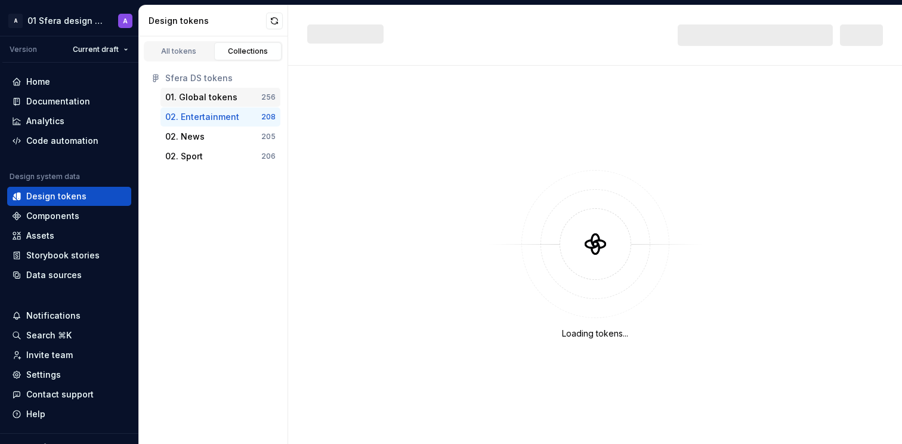
click at [199, 97] on div "01. Global tokens" at bounding box center [201, 97] width 72 height 12
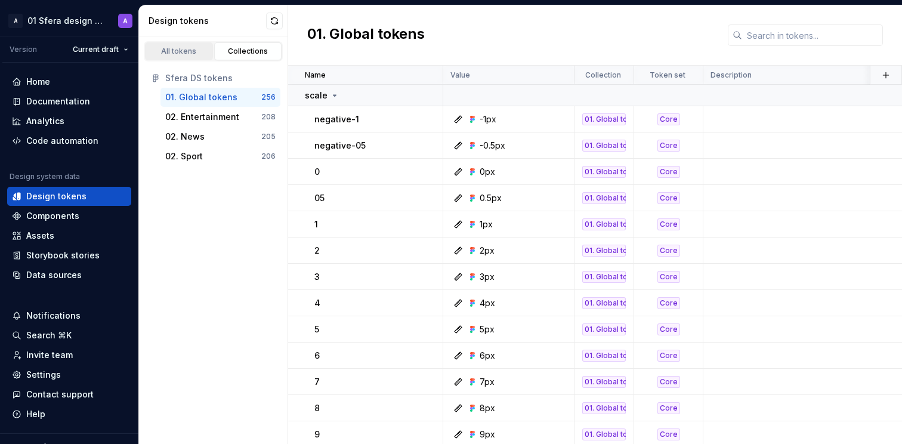
click at [179, 53] on div "All tokens" at bounding box center [179, 52] width 60 height 10
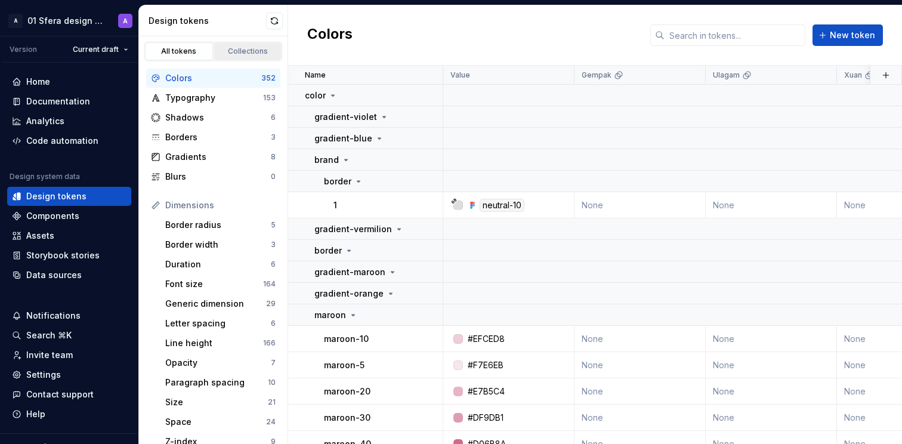
click at [243, 50] on div "Collections" at bounding box center [248, 52] width 60 height 10
